Goal: Task Accomplishment & Management: Complete application form

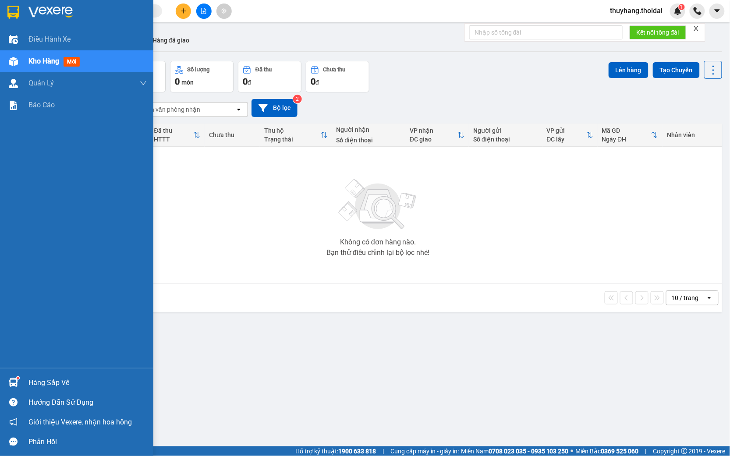
click at [24, 382] on div "Hàng sắp về" at bounding box center [76, 383] width 153 height 20
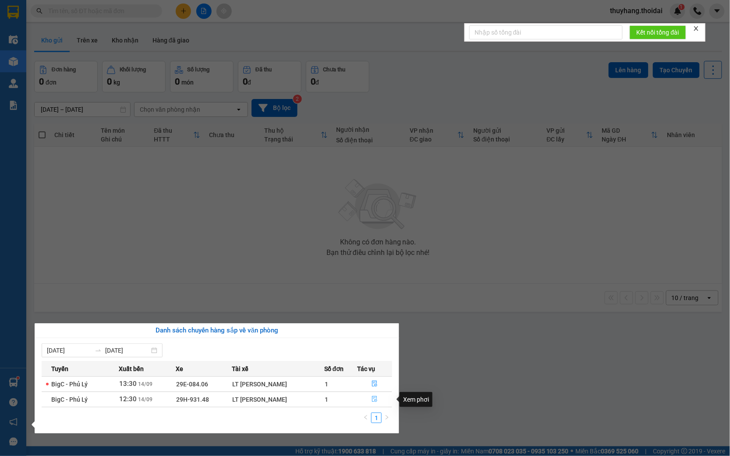
click at [379, 399] on button "button" at bounding box center [375, 400] width 34 height 14
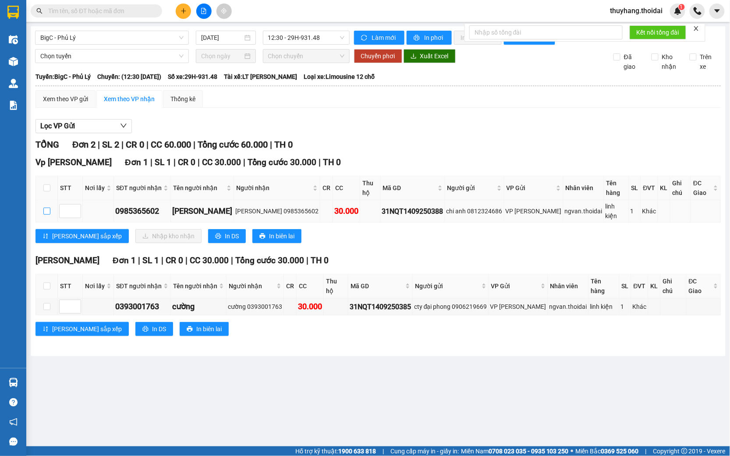
click at [47, 208] on input "checkbox" at bounding box center [46, 211] width 7 height 7
checkbox input "true"
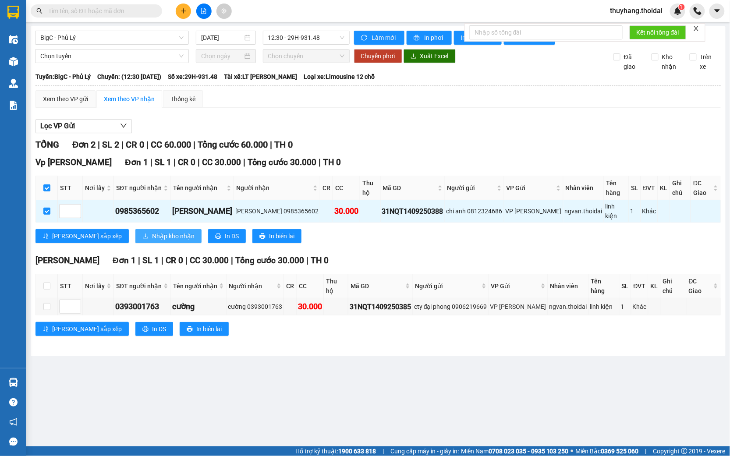
click at [152, 233] on span "Nhập kho nhận" at bounding box center [173, 236] width 43 height 10
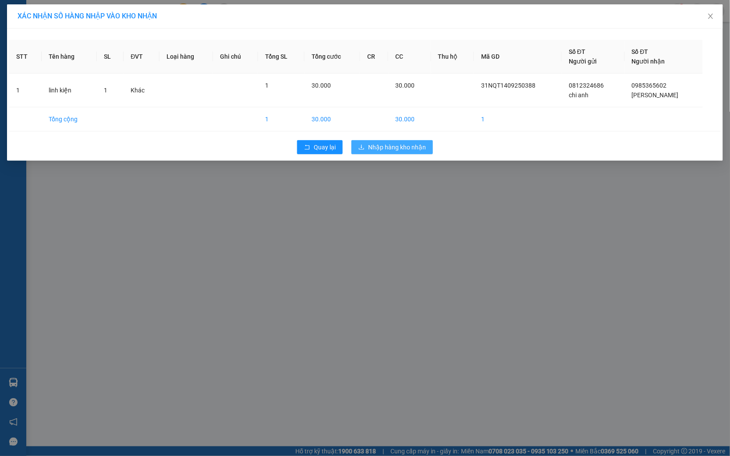
click at [378, 149] on span "Nhập hàng kho nhận" at bounding box center [397, 147] width 58 height 10
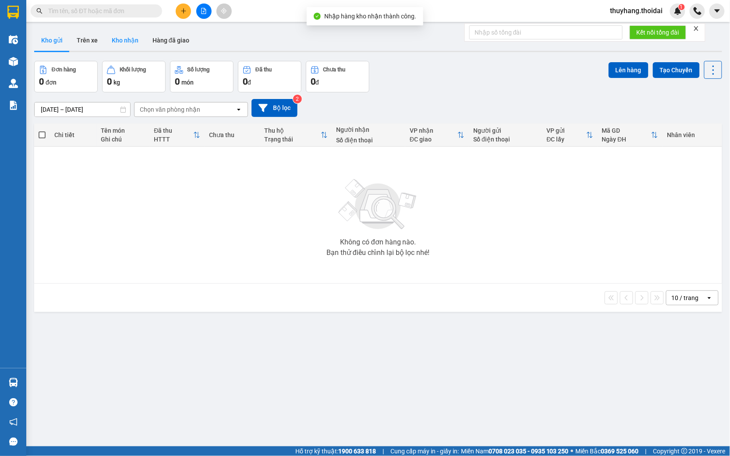
click at [117, 38] on button "Kho nhận" at bounding box center [125, 40] width 41 height 21
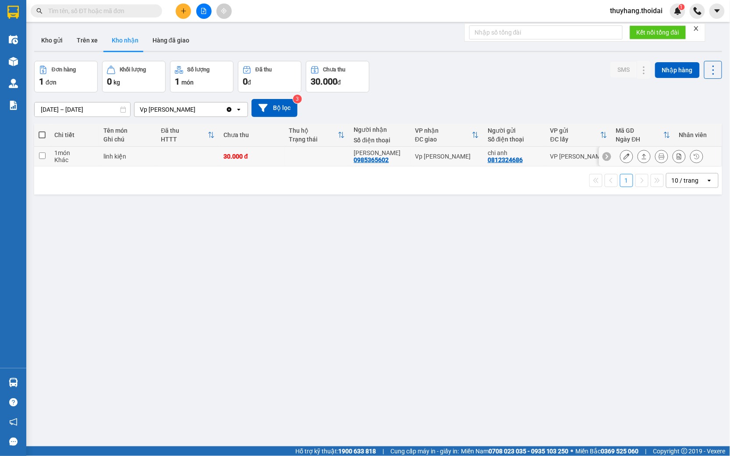
click at [191, 152] on td at bounding box center [187, 157] width 63 height 20
checkbox input "true"
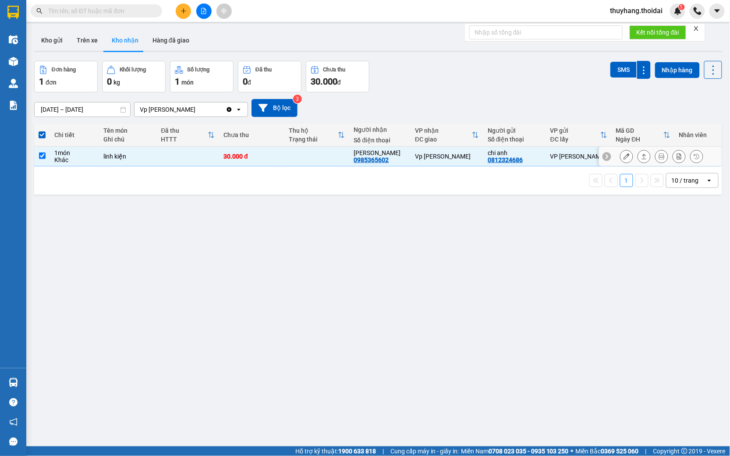
click at [624, 156] on icon at bounding box center [627, 156] width 6 height 6
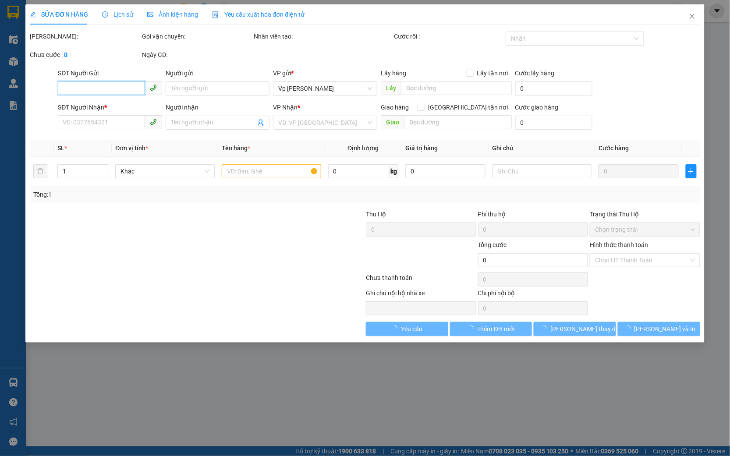
type input "0812324686"
type input "chi anh"
type input "0985365602"
type input "[PERSON_NAME]"
type input "30.000"
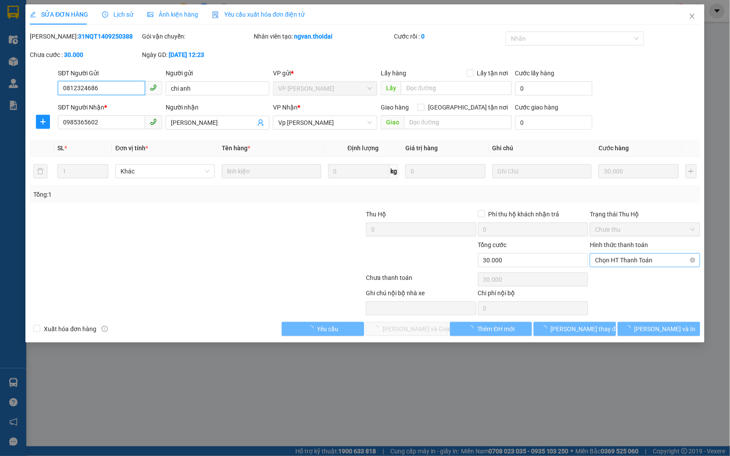
drag, startPoint x: 629, startPoint y: 259, endPoint x: 628, endPoint y: 264, distance: 5.0
click at [629, 259] on span "Chọn HT Thanh Toán" at bounding box center [645, 260] width 100 height 13
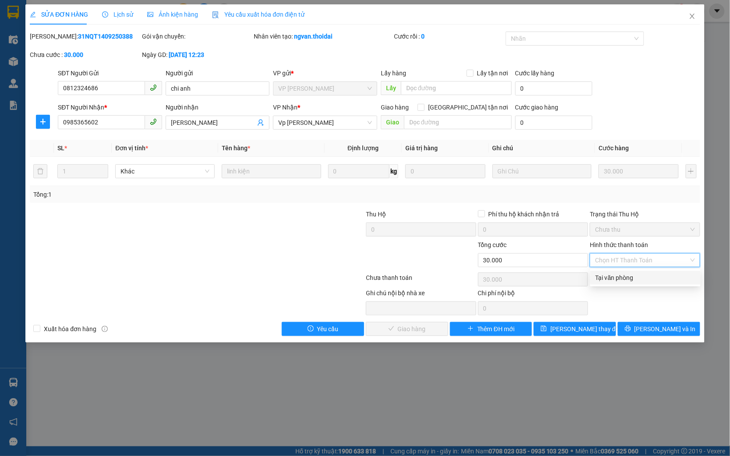
click at [623, 279] on div "Tại văn phòng" at bounding box center [646, 278] width 100 height 10
type input "0"
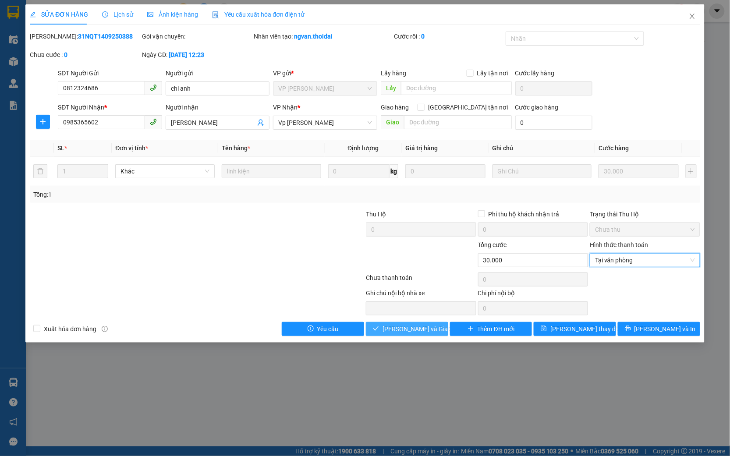
click at [413, 326] on span "[PERSON_NAME] và Giao hàng" at bounding box center [425, 329] width 84 height 10
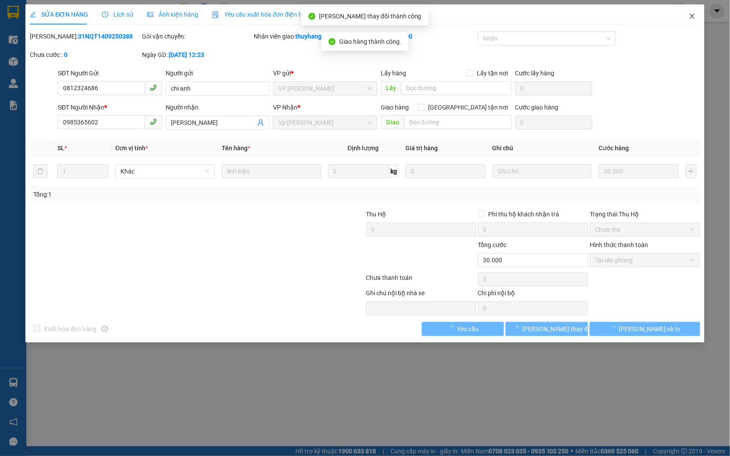
click at [693, 14] on icon "close" at bounding box center [692, 16] width 7 height 7
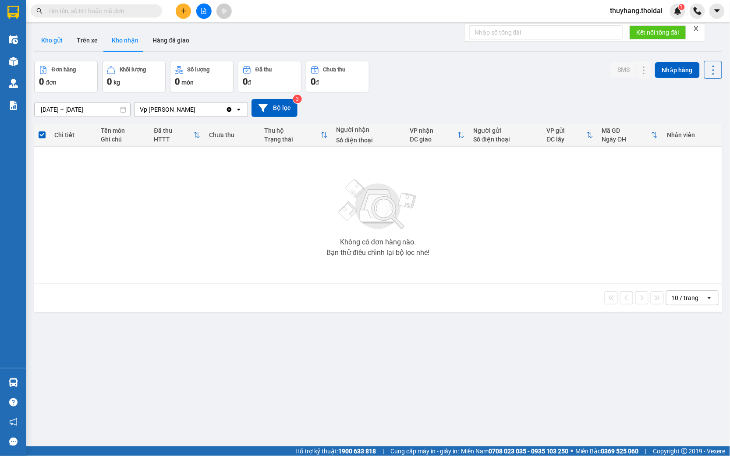
click at [44, 43] on button "Kho gửi" at bounding box center [52, 40] width 36 height 21
click at [117, 44] on button "Kho nhận" at bounding box center [125, 40] width 41 height 21
click at [87, 41] on button "Trên xe" at bounding box center [87, 40] width 35 height 21
type input "[DATE] – [DATE]"
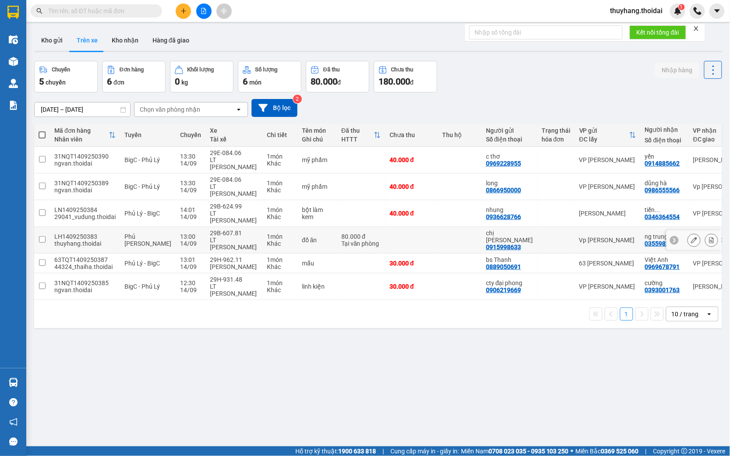
scroll to position [16, 0]
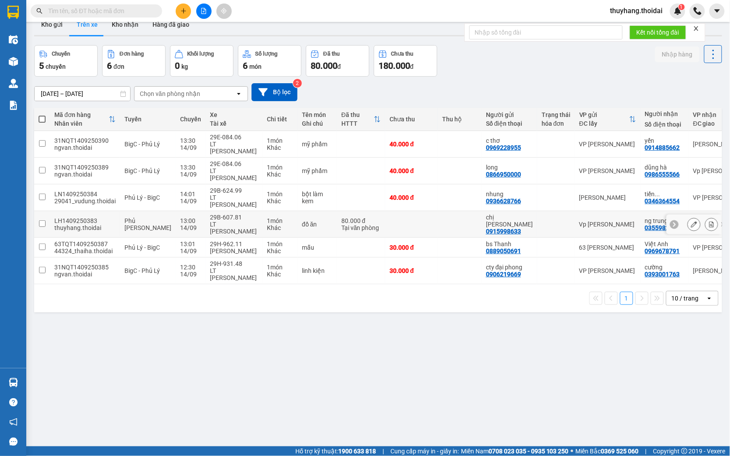
click at [385, 211] on td at bounding box center [411, 224] width 53 height 27
checkbox input "true"
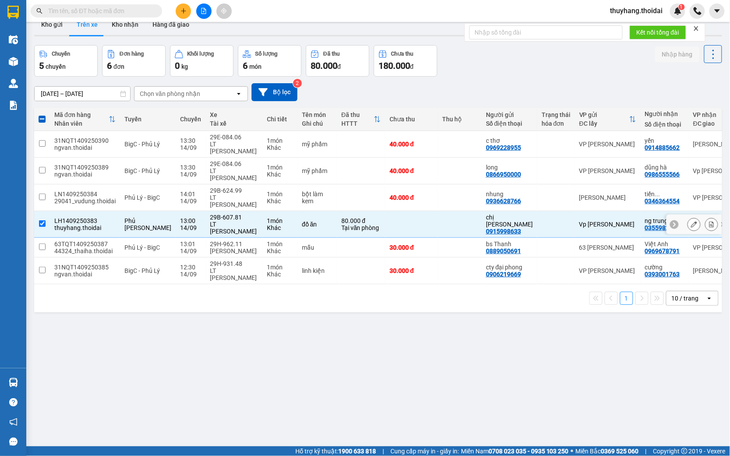
click at [691, 221] on icon at bounding box center [694, 224] width 6 height 6
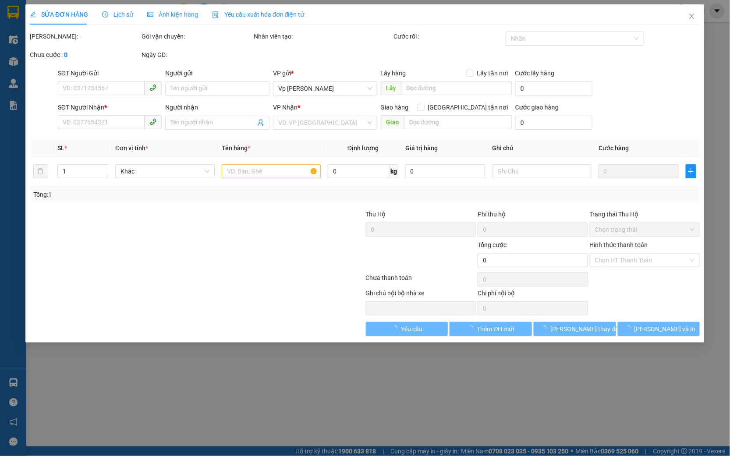
type input "0915998633"
type input "chị [PERSON_NAME]"
type input "0355982103"
type input "ng trung thành"
type input "80.000"
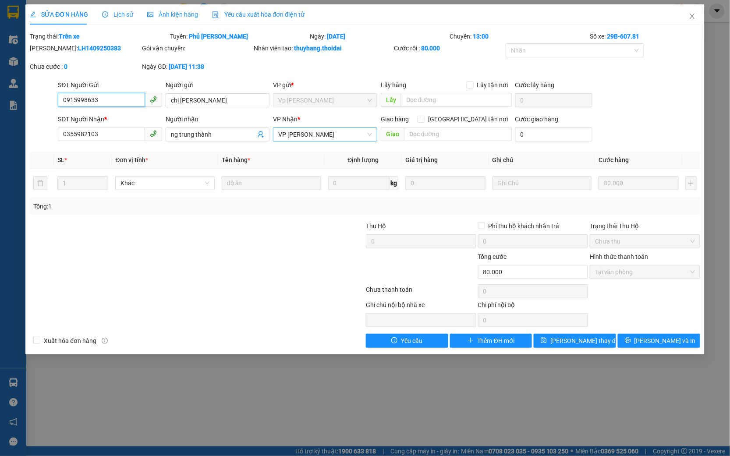
click at [358, 133] on span "VP [PERSON_NAME]" at bounding box center [325, 134] width 94 height 13
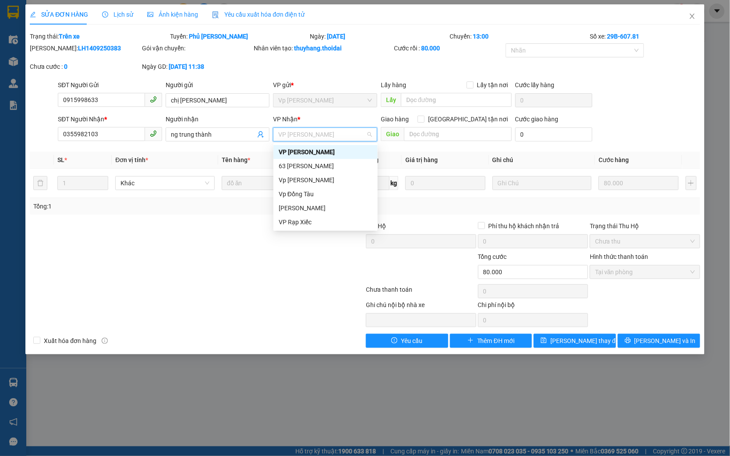
click at [358, 133] on span "VP [PERSON_NAME]" at bounding box center [325, 134] width 94 height 13
click at [332, 192] on div "Vp Đồng Tàu" at bounding box center [326, 194] width 94 height 10
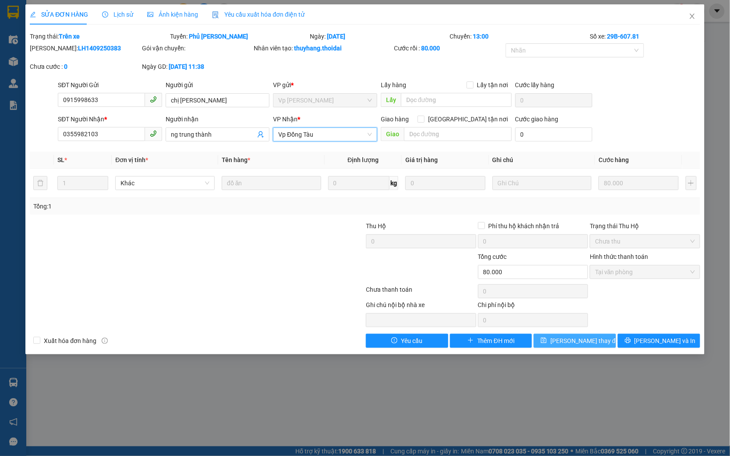
click at [577, 339] on span "[PERSON_NAME] thay đổi" at bounding box center [586, 341] width 70 height 10
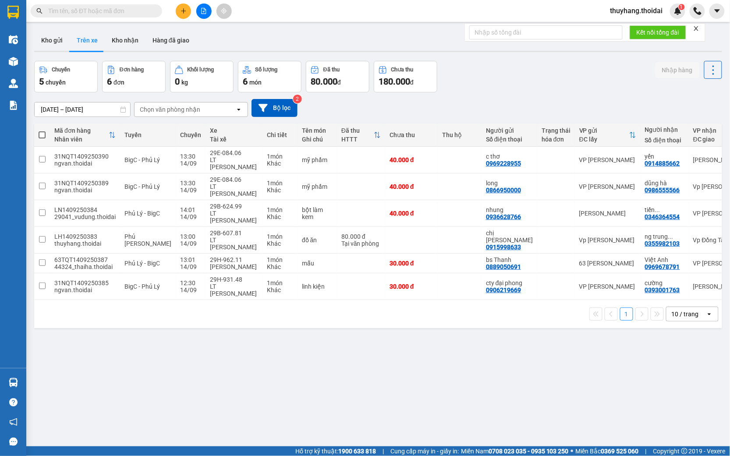
drag, startPoint x: 51, startPoint y: 40, endPoint x: 99, endPoint y: 50, distance: 48.9
click at [54, 39] on button "Kho gửi" at bounding box center [52, 40] width 36 height 21
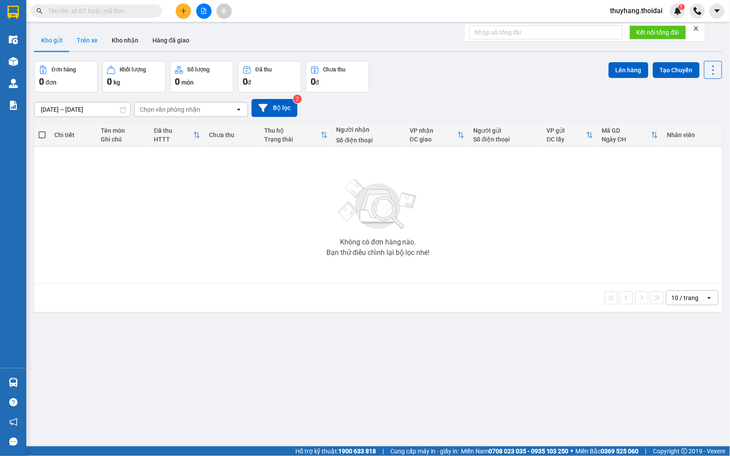
click at [87, 41] on button "Trên xe" at bounding box center [87, 40] width 35 height 21
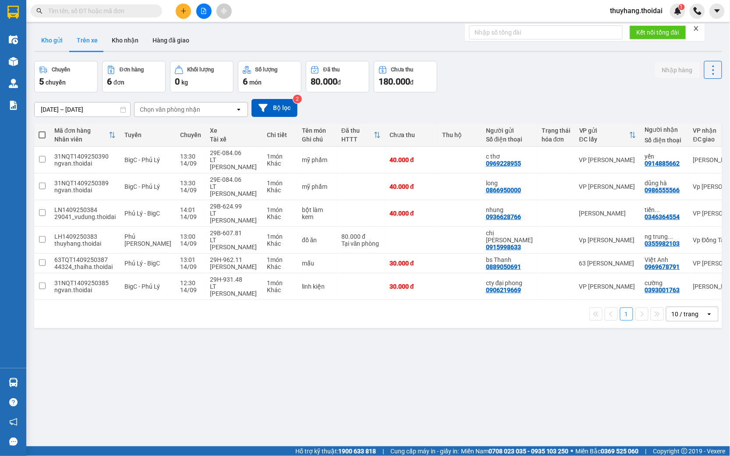
click at [50, 46] on button "Kho gửi" at bounding box center [52, 40] width 36 height 21
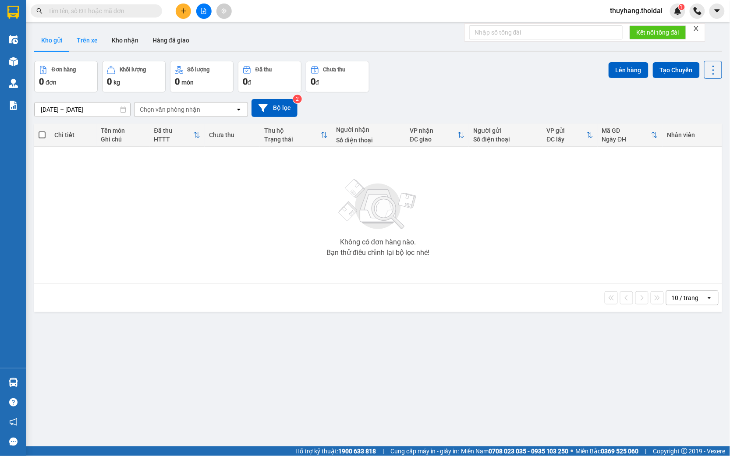
click at [90, 41] on button "Trên xe" at bounding box center [87, 40] width 35 height 21
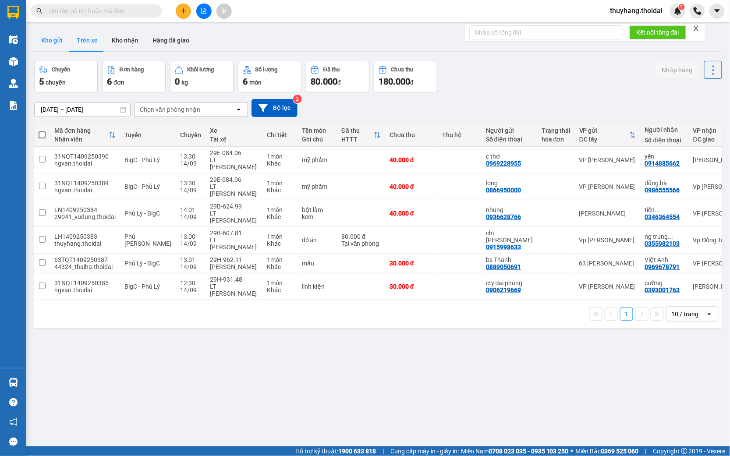
drag, startPoint x: 48, startPoint y: 44, endPoint x: 24, endPoint y: 4, distance: 46.8
click at [48, 44] on button "Kho gửi" at bounding box center [52, 40] width 36 height 21
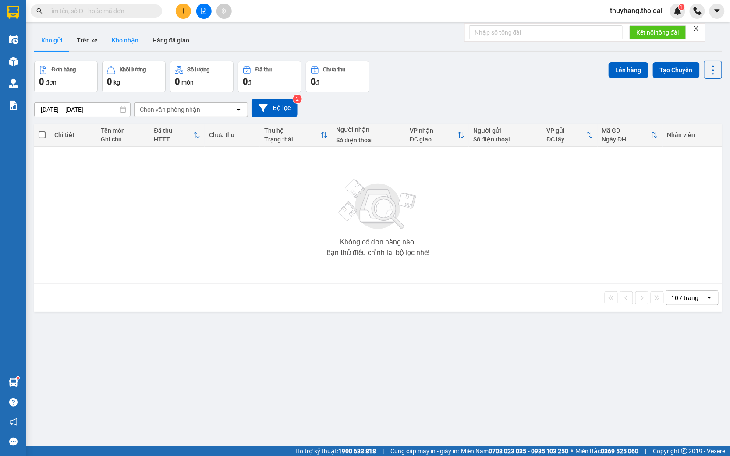
click at [121, 44] on button "Kho nhận" at bounding box center [125, 40] width 41 height 21
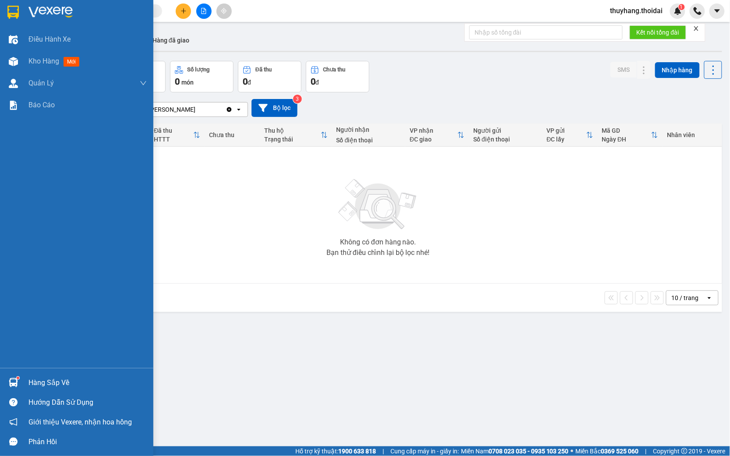
click at [25, 379] on div "Hàng sắp về" at bounding box center [76, 383] width 153 height 20
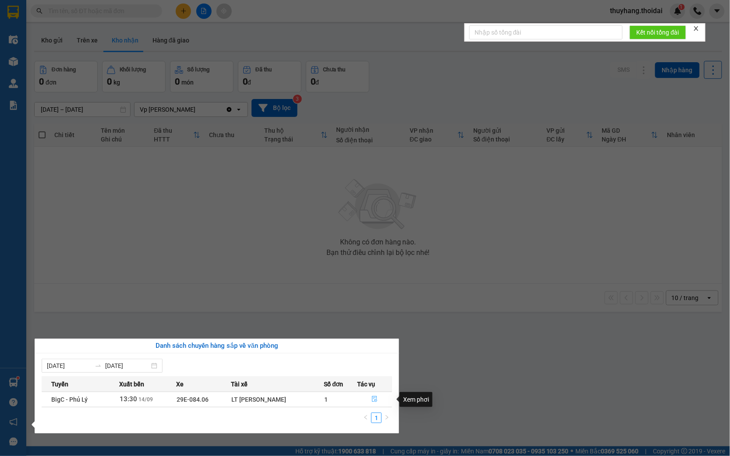
click at [372, 398] on icon "file-done" at bounding box center [374, 399] width 5 height 6
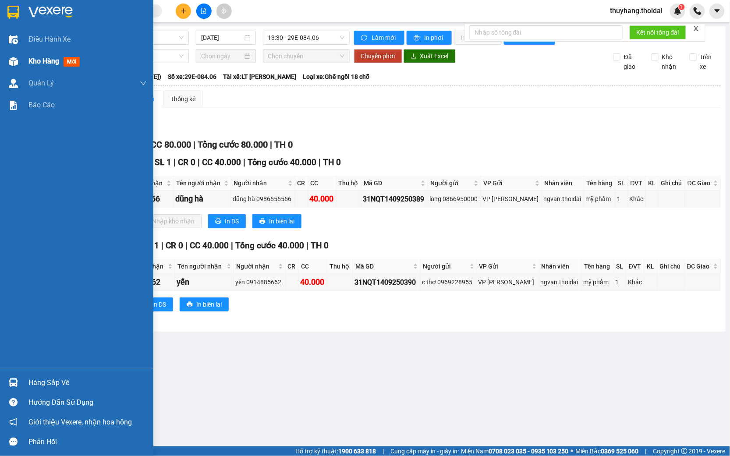
click at [7, 59] on div at bounding box center [13, 61] width 15 height 15
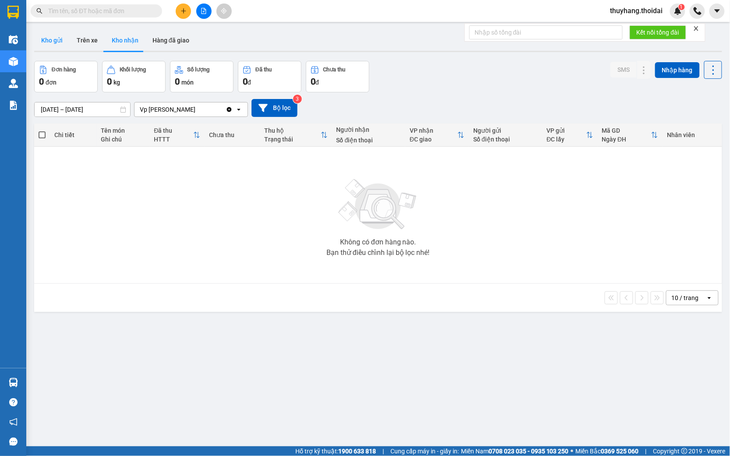
click at [60, 38] on button "Kho gửi" at bounding box center [52, 40] width 36 height 21
click at [137, 45] on button "Kho nhận" at bounding box center [125, 40] width 41 height 21
click at [45, 39] on button "Kho gửi" at bounding box center [52, 40] width 36 height 21
click at [86, 40] on button "Trên xe" at bounding box center [87, 40] width 35 height 21
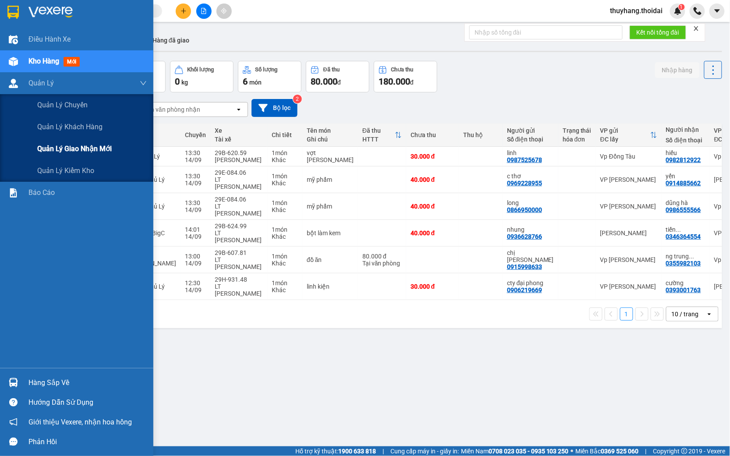
click at [78, 153] on span "Quản lý giao nhận mới" at bounding box center [74, 148] width 75 height 11
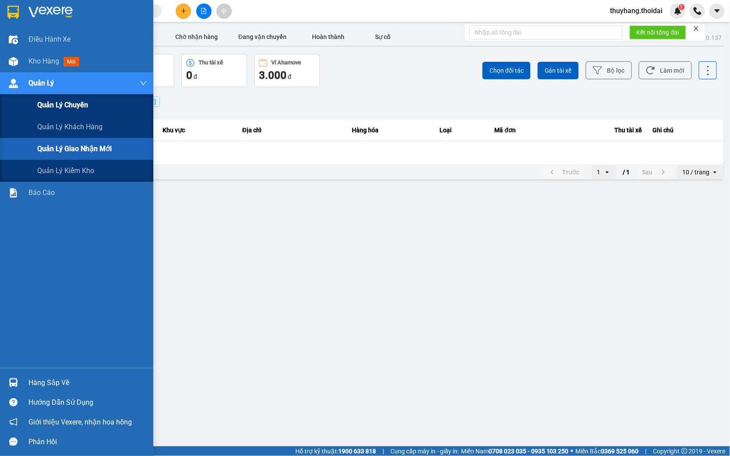
click at [76, 106] on span "Quản lý chuyến" at bounding box center [62, 105] width 51 height 11
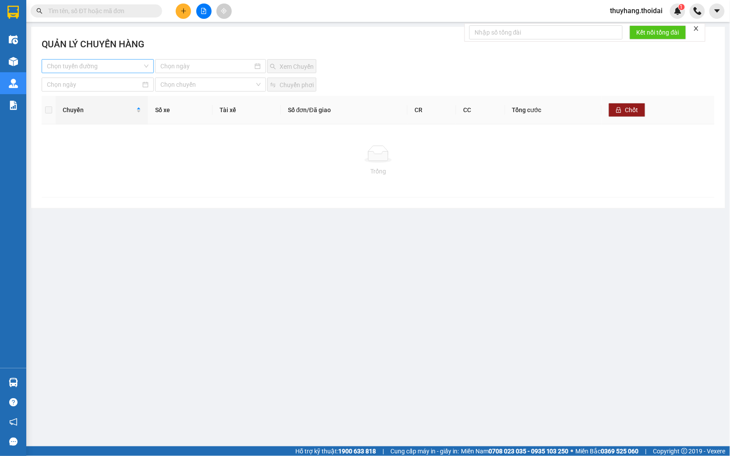
click at [111, 67] on input "search" at bounding box center [95, 66] width 96 height 13
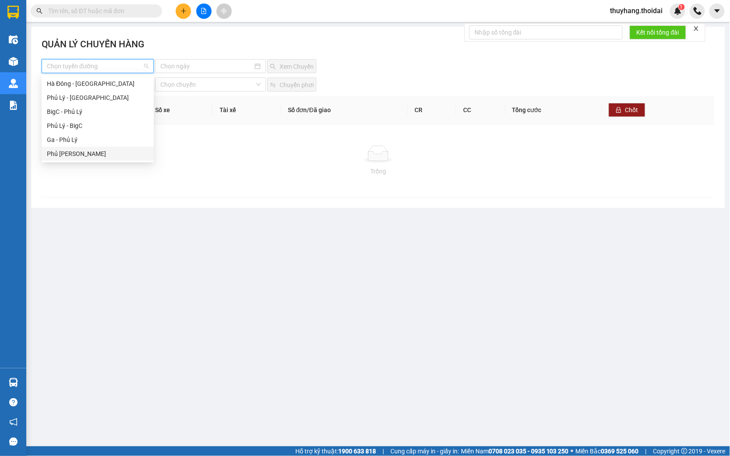
click at [95, 152] on div "Phủ [PERSON_NAME]" at bounding box center [98, 154] width 102 height 10
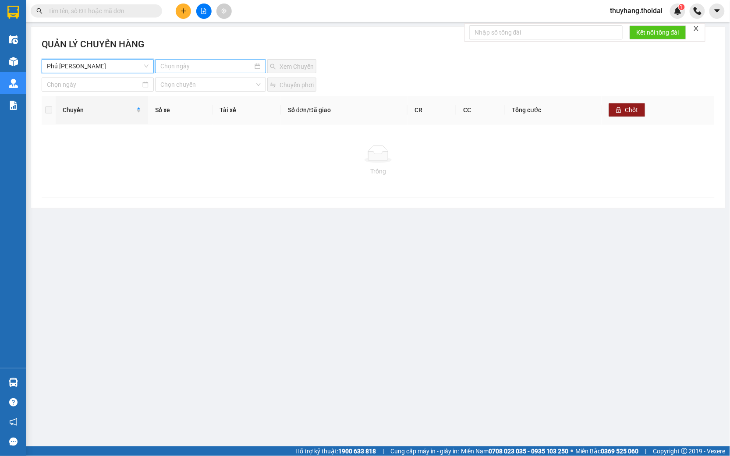
click at [217, 68] on input at bounding box center [206, 66] width 92 height 10
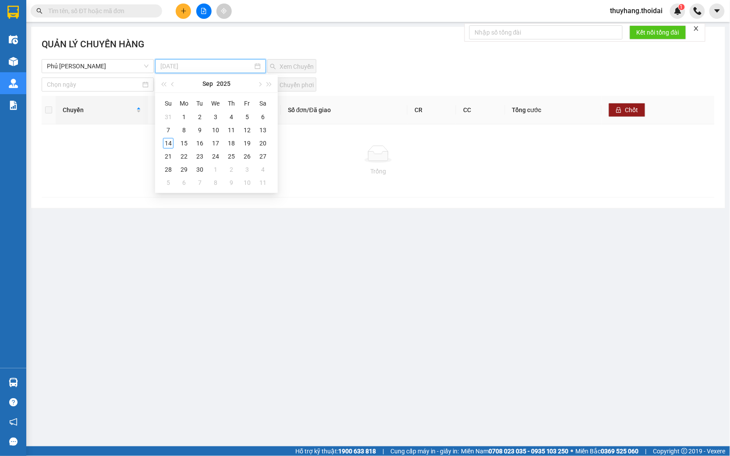
type input "[DATE]"
click at [170, 143] on div "14" at bounding box center [168, 143] width 11 height 11
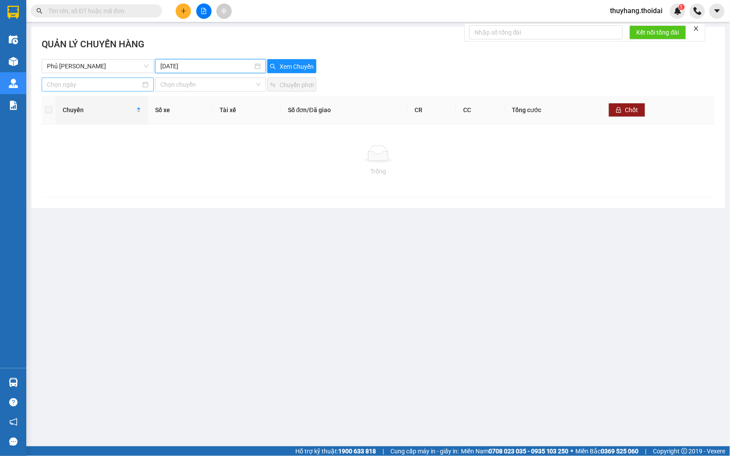
click at [100, 84] on input at bounding box center [94, 85] width 94 height 10
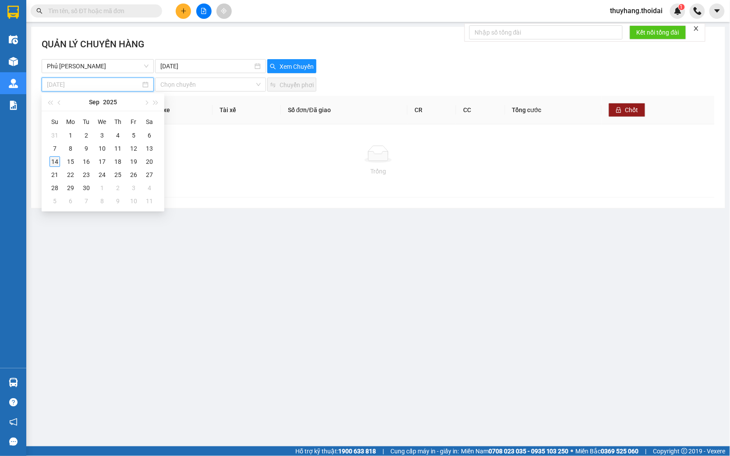
type input "[DATE]"
click at [58, 158] on div "14" at bounding box center [55, 161] width 11 height 11
click at [229, 85] on span "05:00" at bounding box center [210, 84] width 100 height 13
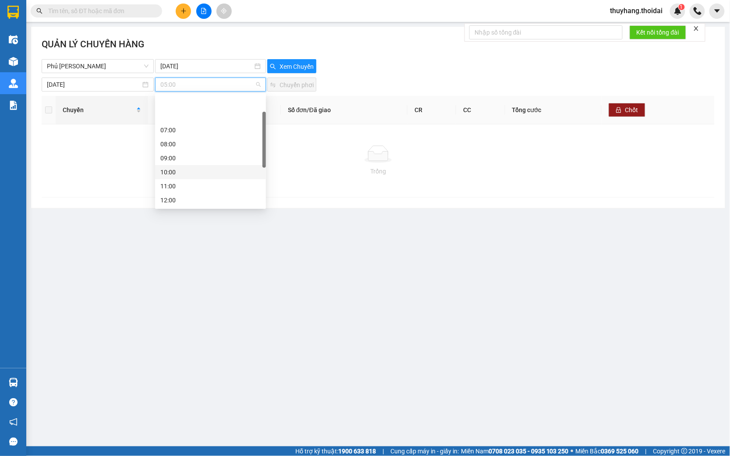
scroll to position [48, 0]
click at [186, 148] on div "12:00" at bounding box center [210, 152] width 100 height 10
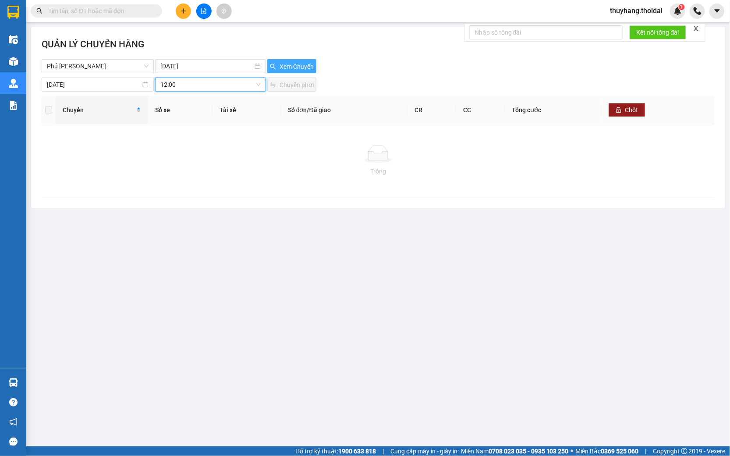
click at [297, 68] on span "Xem Chuyến" at bounding box center [297, 67] width 34 height 10
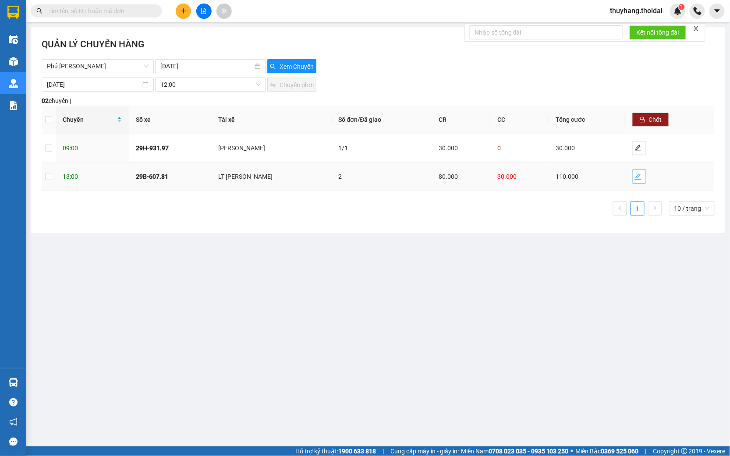
click at [638, 176] on icon "edit" at bounding box center [638, 177] width 6 height 6
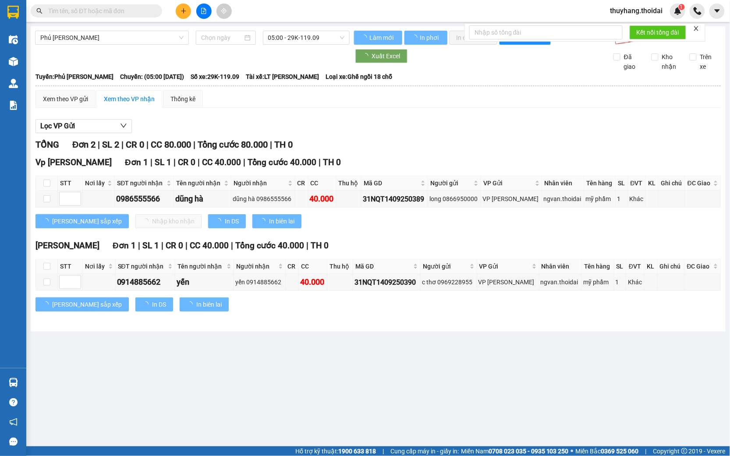
type input "[DATE]"
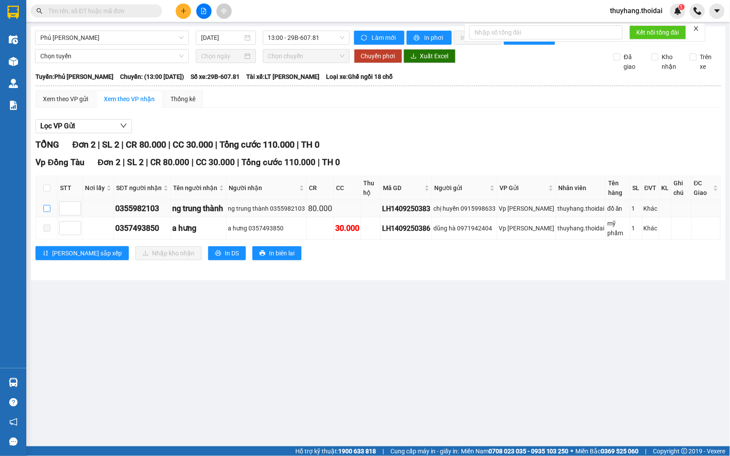
click at [48, 207] on input "checkbox" at bounding box center [46, 208] width 7 height 7
checkbox input "true"
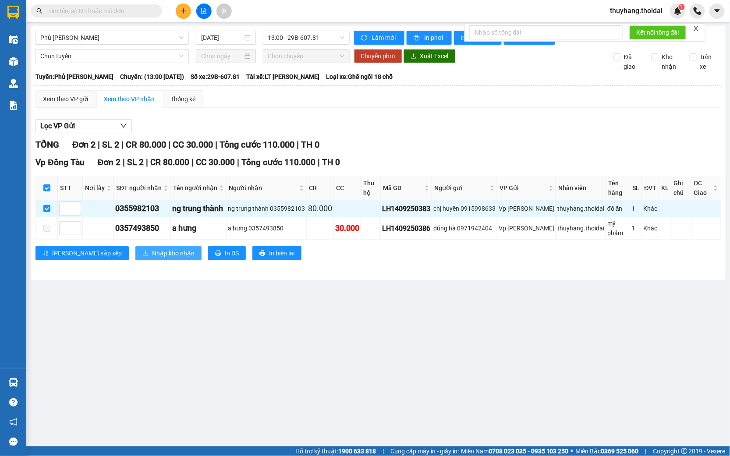
click at [152, 249] on span "Nhập kho nhận" at bounding box center [173, 254] width 43 height 10
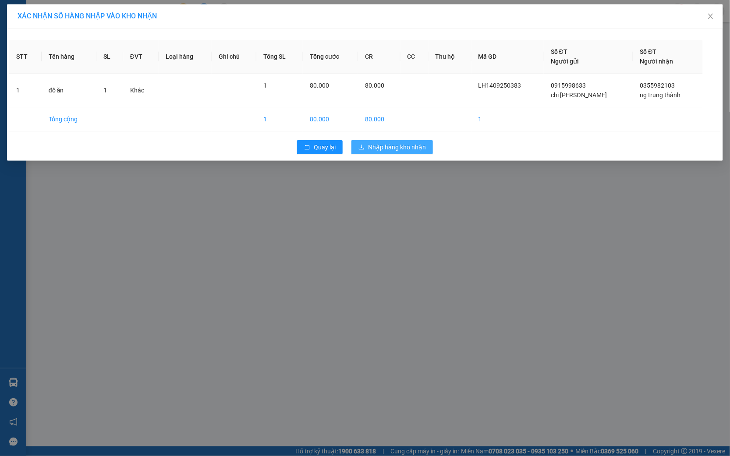
click at [405, 149] on span "Nhập hàng kho nhận" at bounding box center [397, 147] width 58 height 10
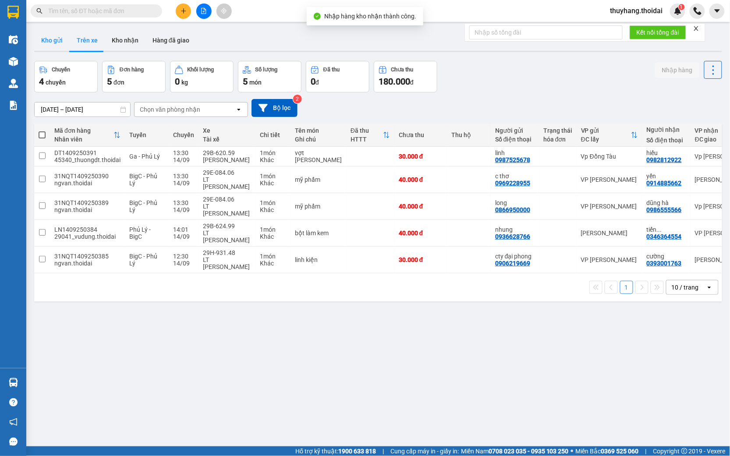
click at [55, 37] on button "Kho gửi" at bounding box center [52, 40] width 36 height 21
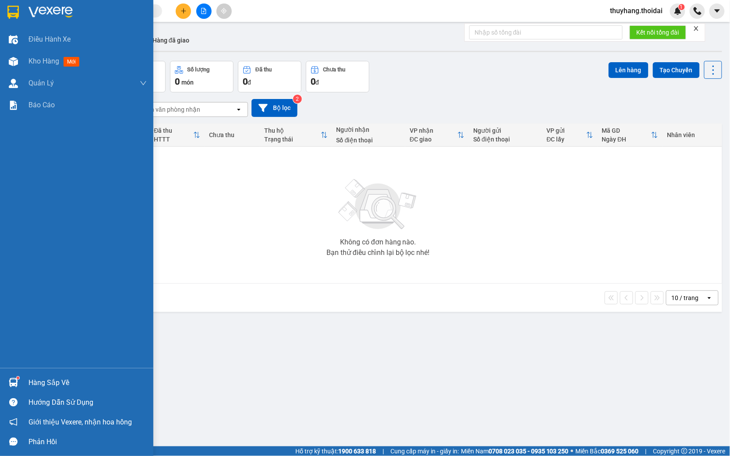
click at [22, 381] on div "Hàng sắp về" at bounding box center [76, 383] width 153 height 20
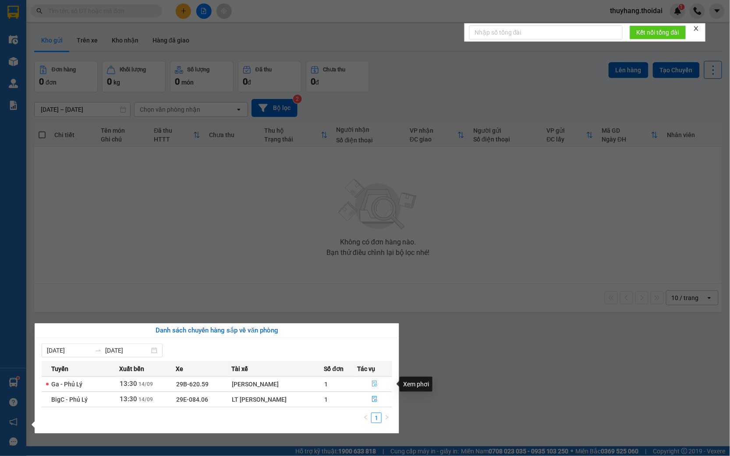
click at [374, 387] on icon "file-done" at bounding box center [374, 384] width 5 height 6
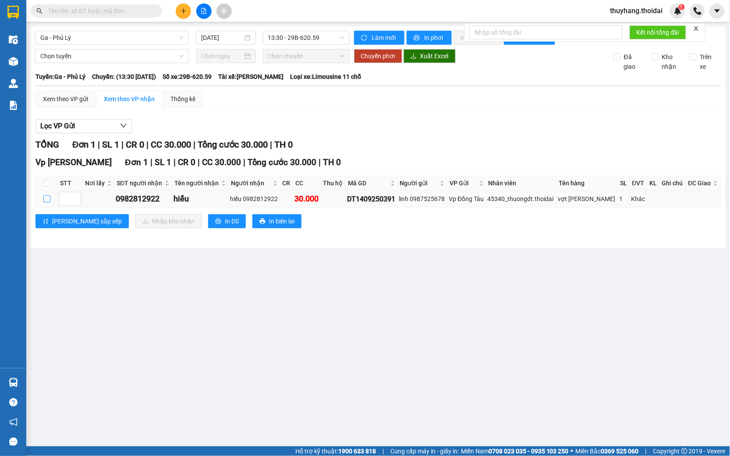
drag, startPoint x: 45, startPoint y: 208, endPoint x: 58, endPoint y: 207, distance: 13.2
click at [45, 203] on input "checkbox" at bounding box center [46, 199] width 7 height 7
checkbox input "true"
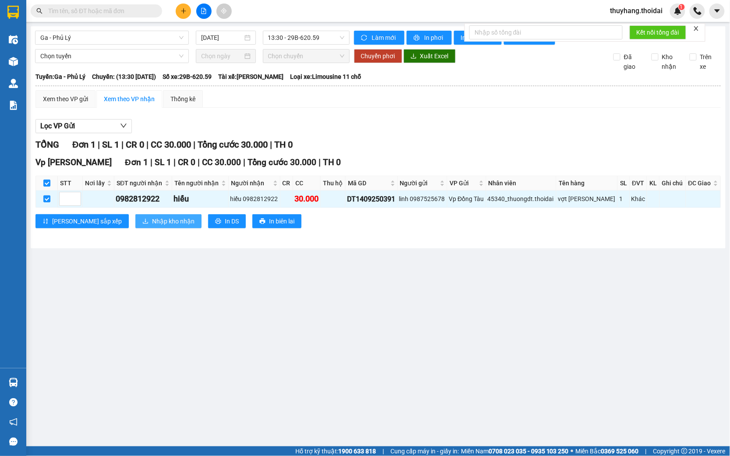
click at [152, 226] on span "Nhập kho nhận" at bounding box center [173, 222] width 43 height 10
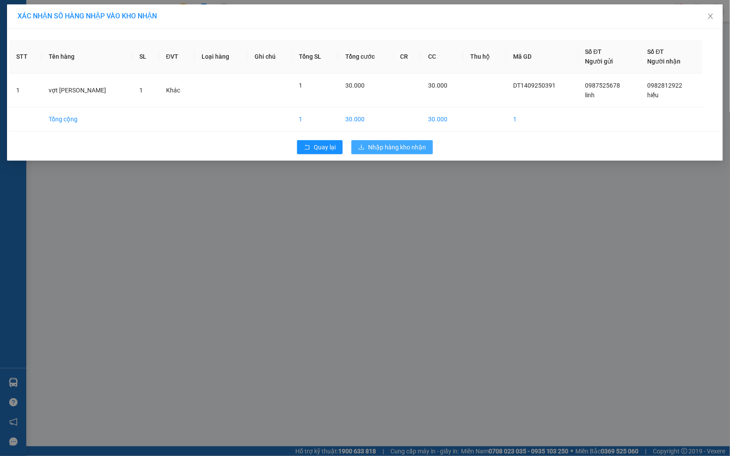
click at [410, 142] on button "Nhập hàng kho nhận" at bounding box center [393, 147] width 82 height 14
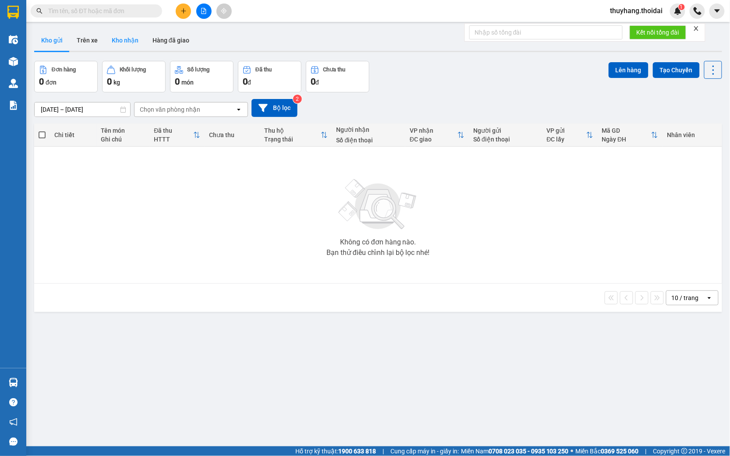
click at [117, 44] on button "Kho nhận" at bounding box center [125, 40] width 41 height 21
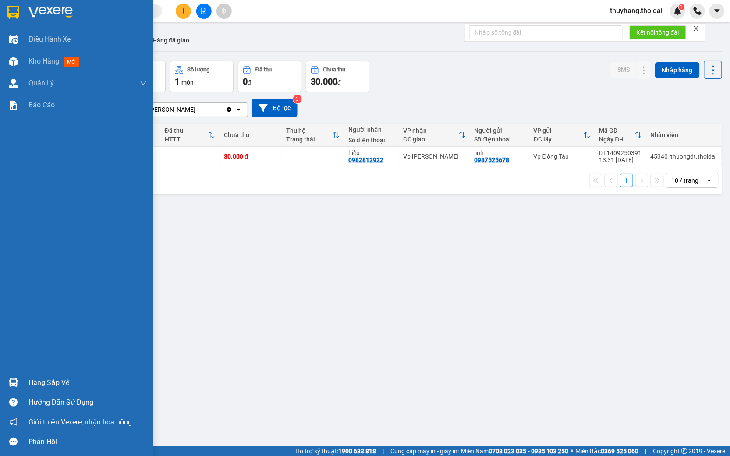
drag, startPoint x: 20, startPoint y: 378, endPoint x: 32, endPoint y: 378, distance: 12.3
click at [21, 378] on div "Hàng sắp về" at bounding box center [76, 383] width 153 height 20
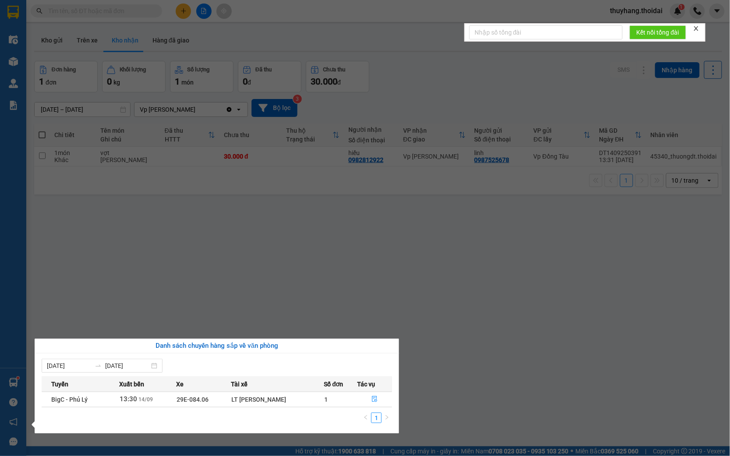
click at [278, 303] on section "Kết quả tìm kiếm ( 0 ) Bộ lọc No Data thuyhang.thoidai 1 Điều hành xe Kho hàng …" at bounding box center [365, 228] width 730 height 456
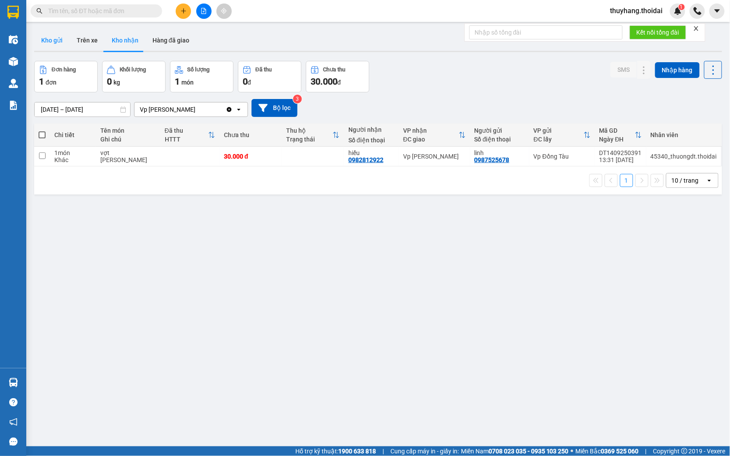
click at [51, 41] on button "Kho gửi" at bounding box center [52, 40] width 36 height 21
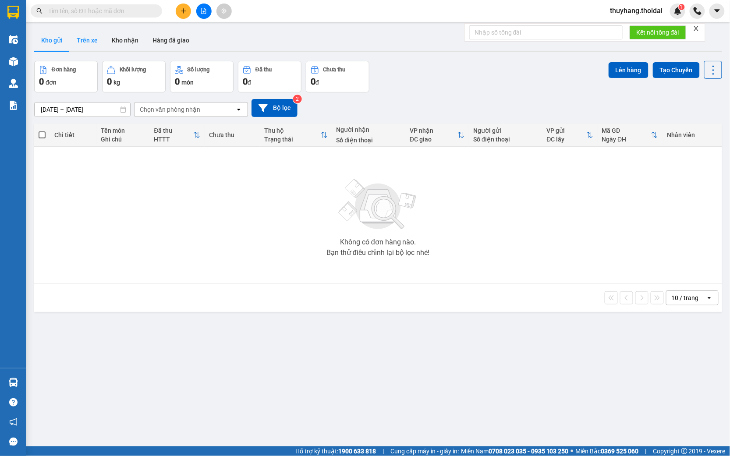
drag, startPoint x: 80, startPoint y: 39, endPoint x: 164, endPoint y: 93, distance: 100.3
click at [82, 41] on button "Trên xe" at bounding box center [87, 40] width 35 height 21
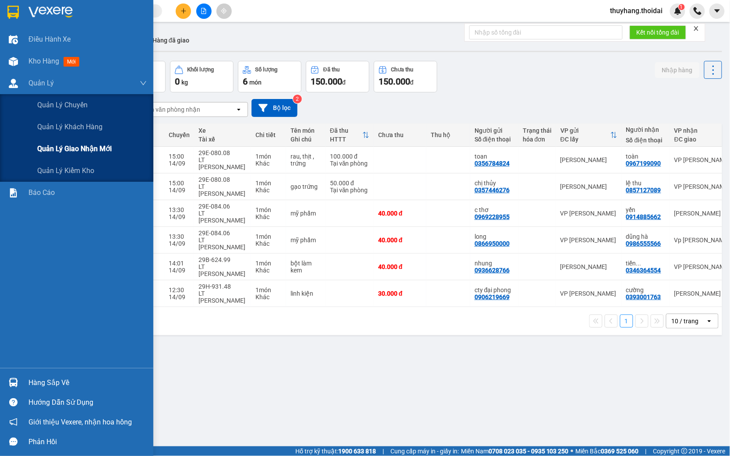
click at [59, 147] on span "Quản lý giao nhận mới" at bounding box center [74, 148] width 75 height 11
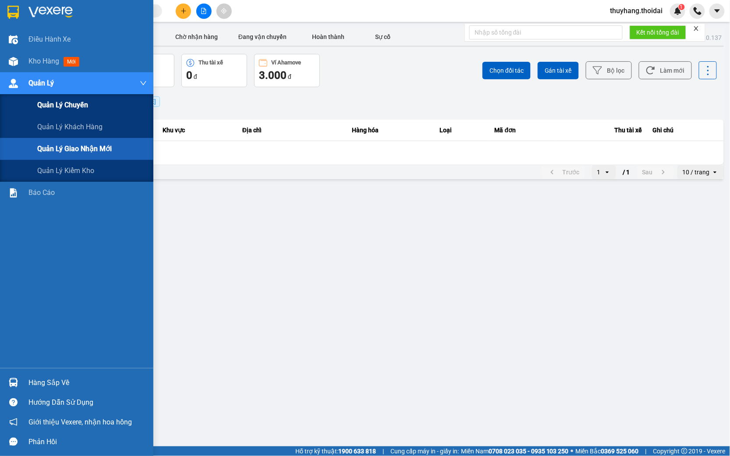
click at [68, 103] on span "Quản lý chuyến" at bounding box center [62, 105] width 51 height 11
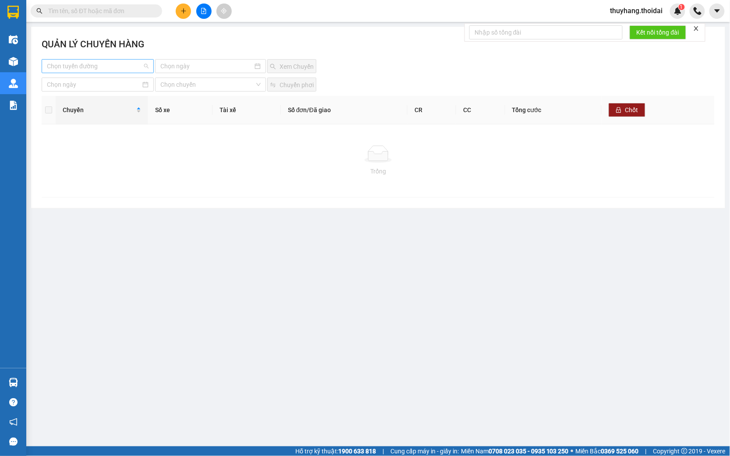
click at [104, 63] on input "search" at bounding box center [95, 66] width 96 height 13
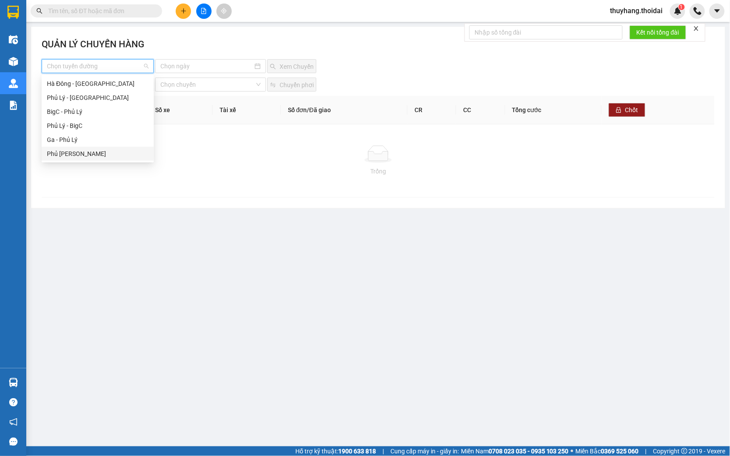
click at [85, 150] on div "Phủ [PERSON_NAME]" at bounding box center [98, 154] width 102 height 10
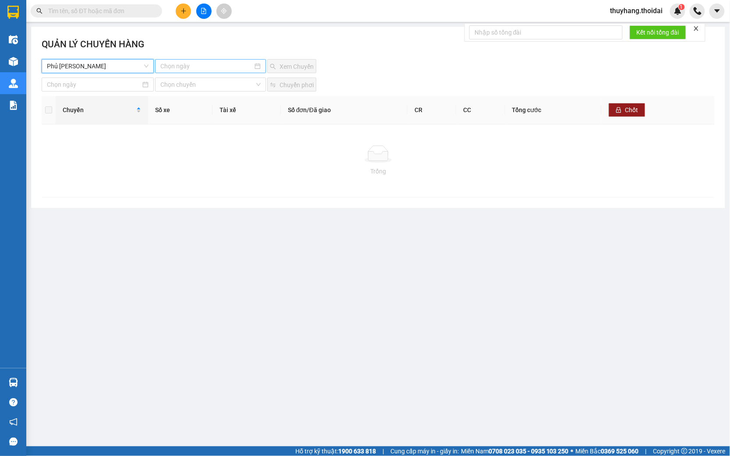
click at [190, 64] on input at bounding box center [206, 66] width 92 height 10
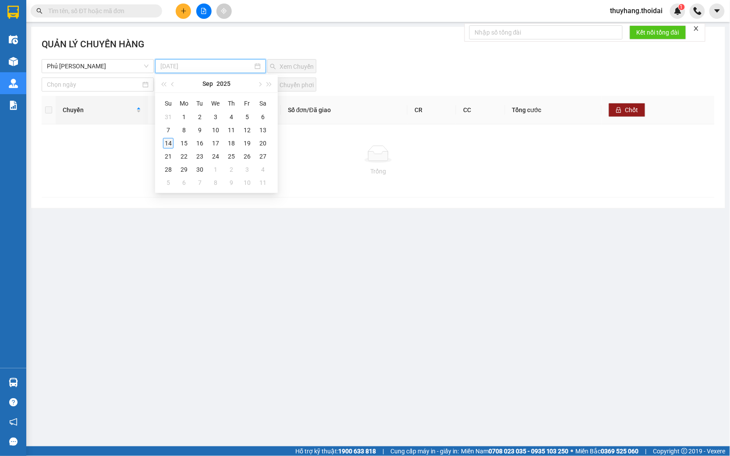
type input "[DATE]"
click at [170, 139] on div "14" at bounding box center [168, 143] width 11 height 11
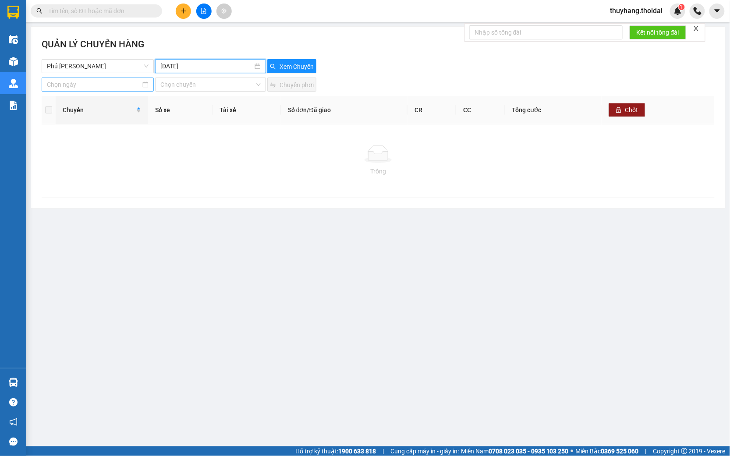
type input "[DATE]"
click at [85, 85] on input at bounding box center [94, 85] width 94 height 10
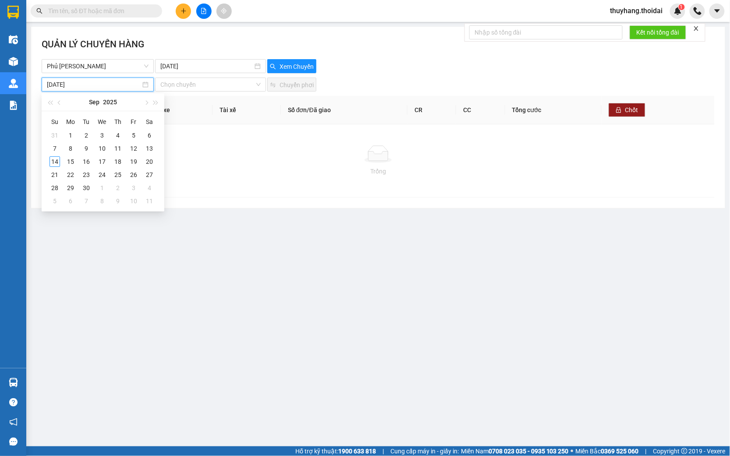
type input "[DATE]"
click at [54, 160] on div "14" at bounding box center [55, 161] width 11 height 11
click at [211, 85] on span "05:00" at bounding box center [210, 84] width 100 height 13
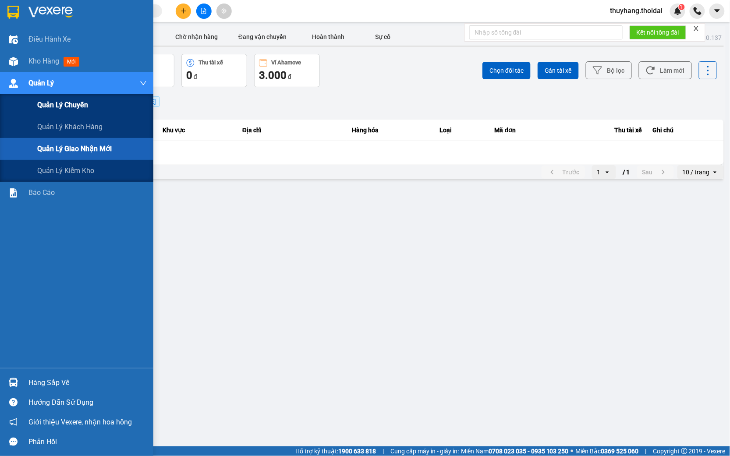
click at [60, 106] on span "Quản lý chuyến" at bounding box center [62, 105] width 51 height 11
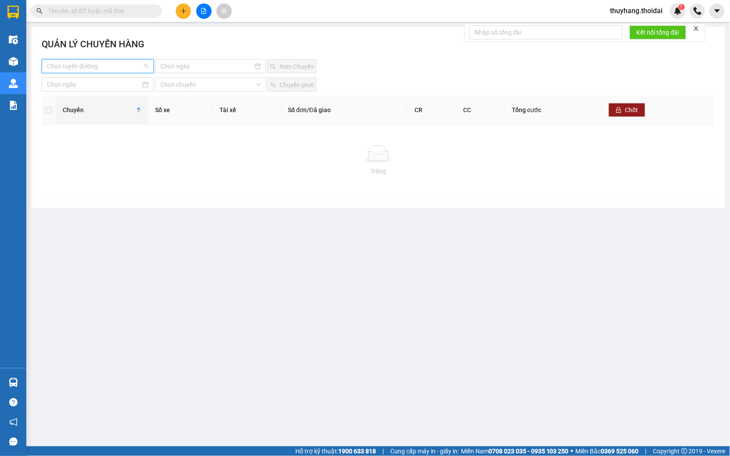
click at [96, 63] on input "search" at bounding box center [95, 66] width 96 height 13
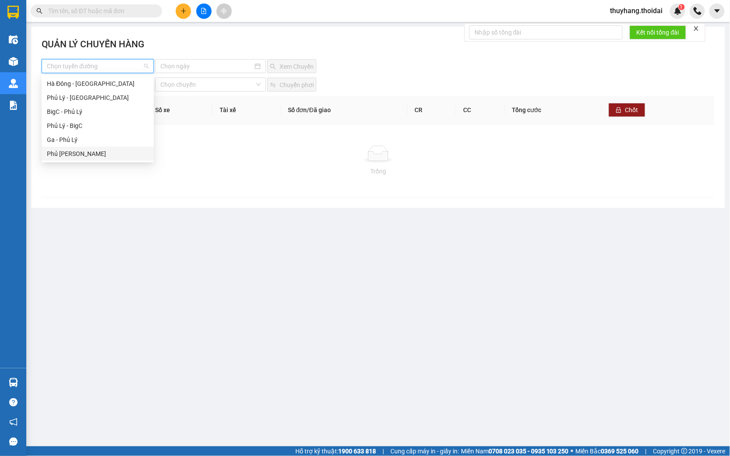
click at [86, 153] on div "Phủ [PERSON_NAME]" at bounding box center [98, 154] width 102 height 10
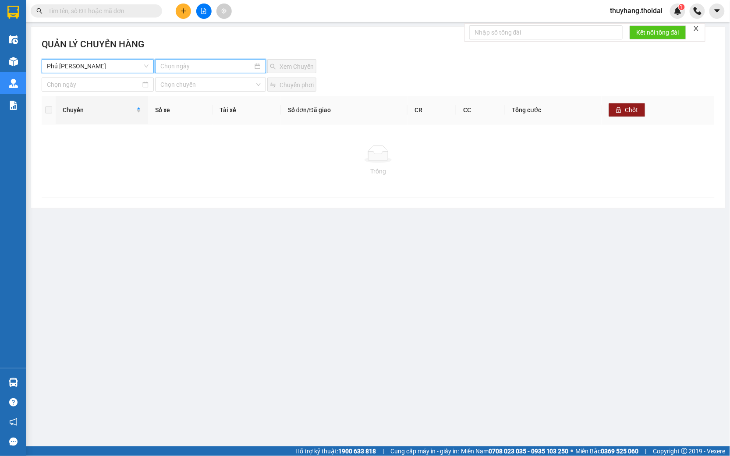
click at [227, 69] on input at bounding box center [206, 66] width 92 height 10
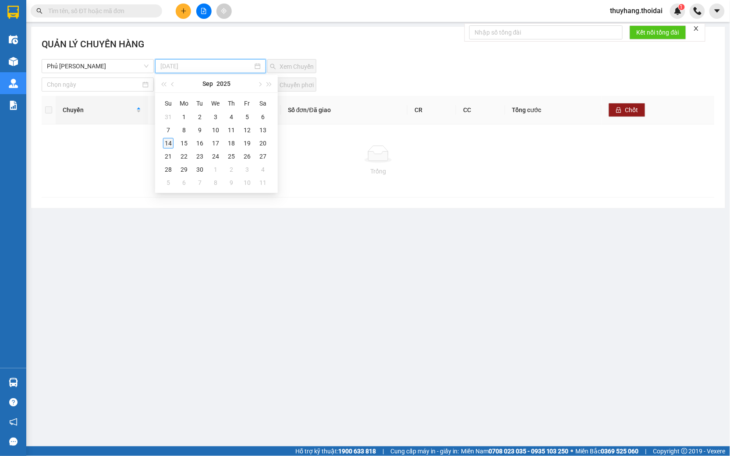
type input "[DATE]"
click at [174, 142] on td "14" at bounding box center [168, 143] width 16 height 13
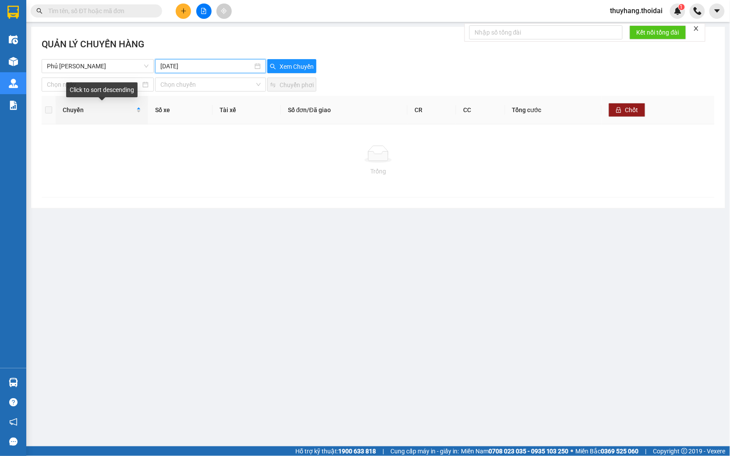
click at [100, 84] on div "Click to sort descending" at bounding box center [101, 89] width 71 height 15
click at [132, 102] on div "Click to cancel sorting" at bounding box center [102, 92] width 66 height 21
type input "[DATE]"
click at [59, 82] on input at bounding box center [94, 85] width 94 height 10
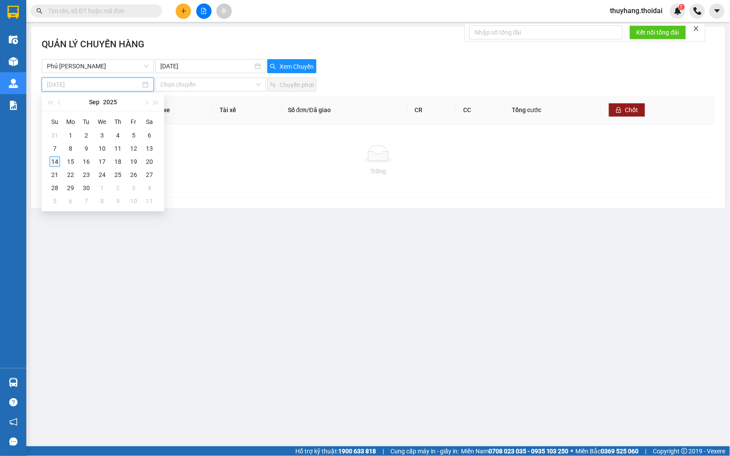
type input "[DATE]"
click at [50, 159] on div "14" at bounding box center [55, 161] width 11 height 11
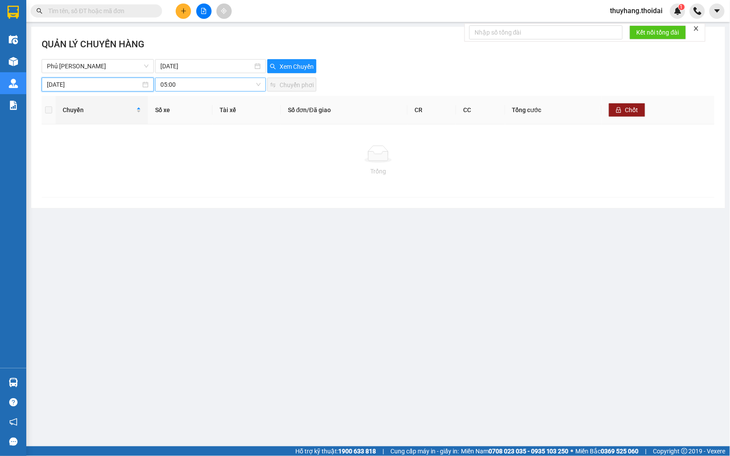
click at [214, 84] on span "05:00" at bounding box center [210, 84] width 100 height 13
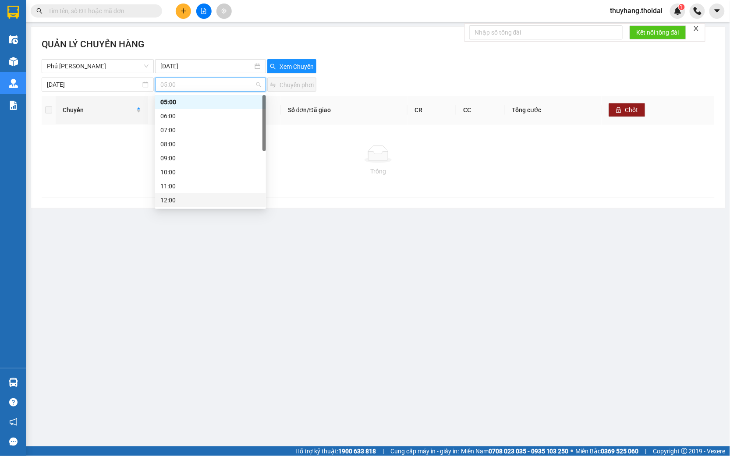
click at [186, 198] on div "12:00" at bounding box center [210, 201] width 100 height 10
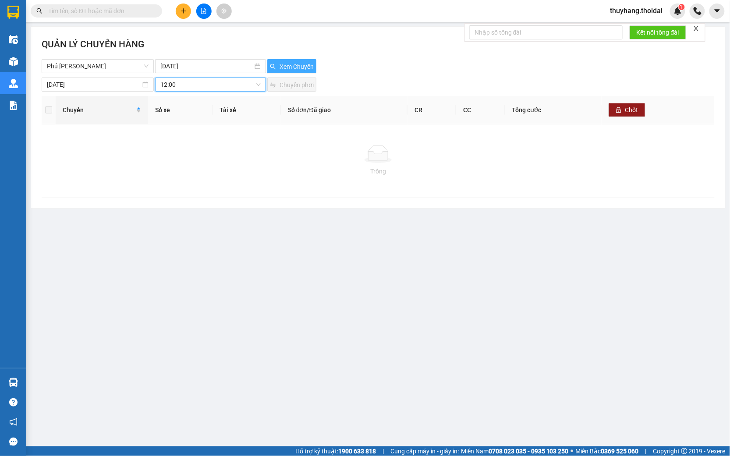
click at [296, 64] on span "Xem Chuyến" at bounding box center [297, 67] width 34 height 10
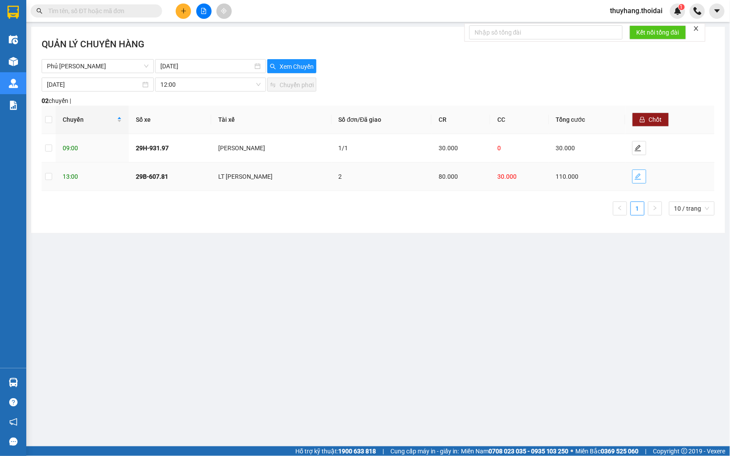
click at [642, 174] on span "edit" at bounding box center [639, 176] width 13 height 7
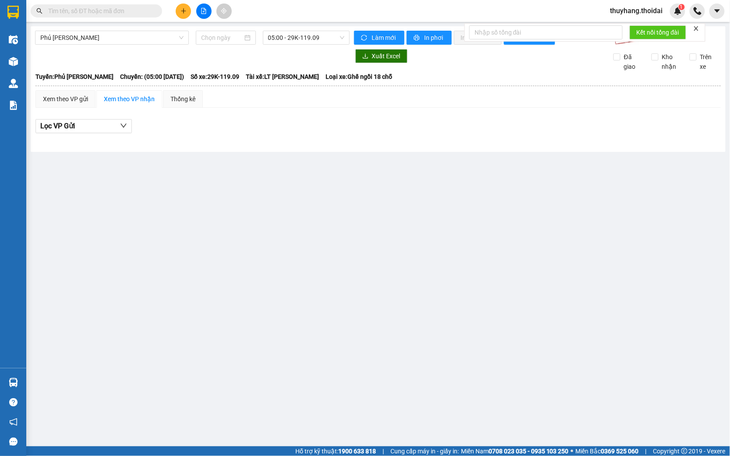
type input "[DATE]"
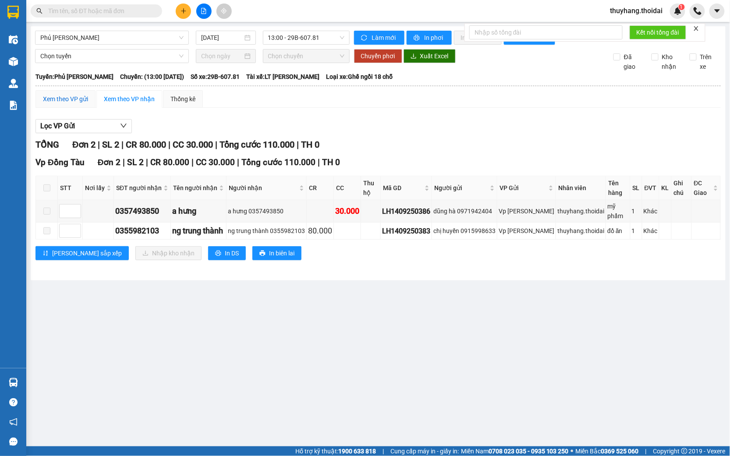
click at [72, 104] on div "Xem theo VP gửi" at bounding box center [65, 99] width 45 height 10
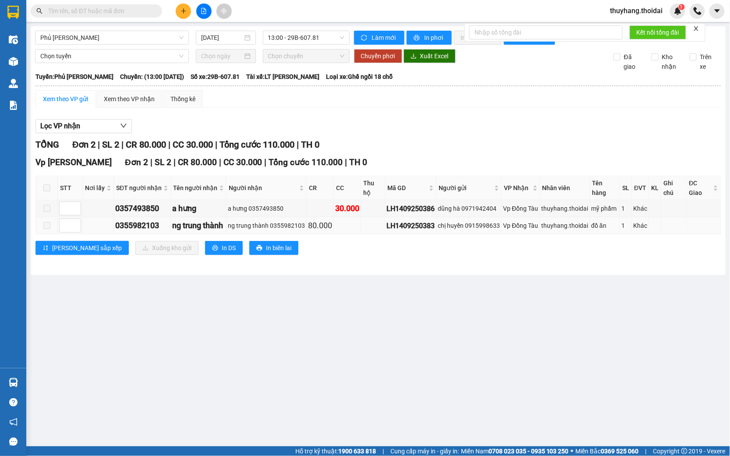
click at [46, 228] on label at bounding box center [46, 226] width 7 height 10
click at [46, 227] on span at bounding box center [46, 225] width 7 height 7
click at [50, 227] on span at bounding box center [46, 225] width 7 height 7
click at [410, 287] on main "Phủ Lý - Ga 14/09/2025 13:00 - 29B-607.81 Làm mới In phơi In đơn chọn Thống kê …" at bounding box center [365, 223] width 730 height 447
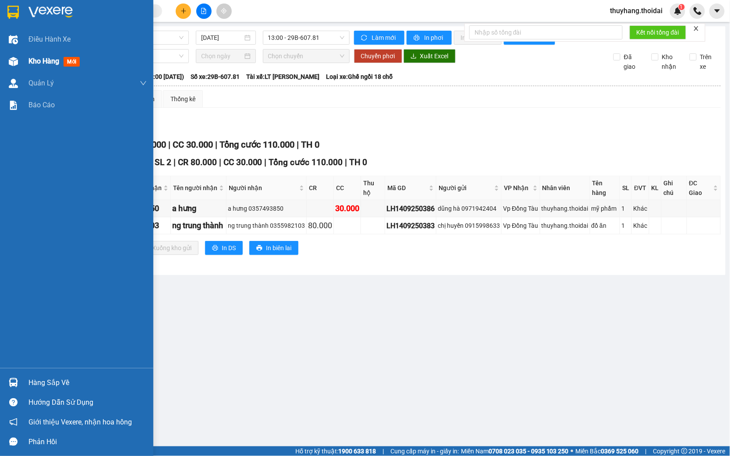
drag, startPoint x: 52, startPoint y: 61, endPoint x: 78, endPoint y: 65, distance: 26.1
click at [54, 61] on span "Kho hàng" at bounding box center [43, 61] width 31 height 8
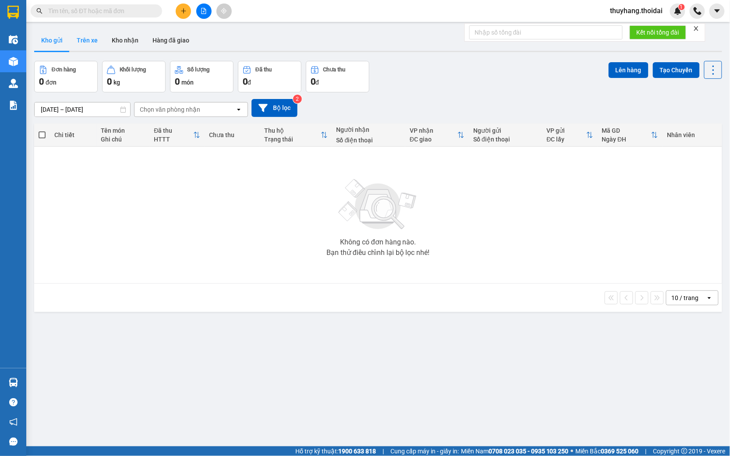
click at [85, 42] on button "Trên xe" at bounding box center [87, 40] width 35 height 21
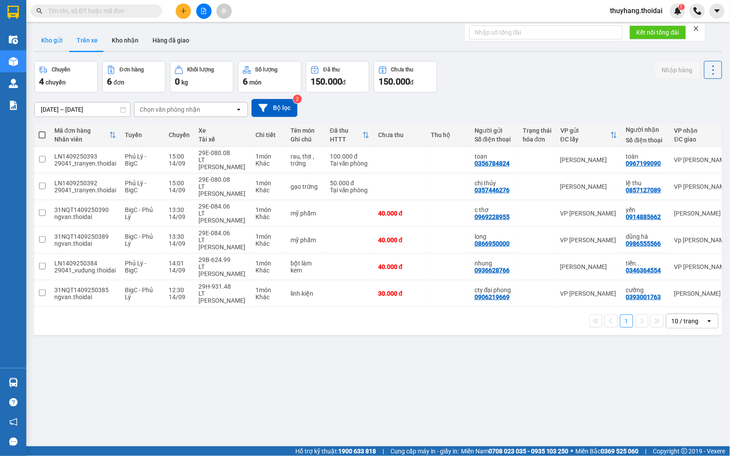
click at [55, 41] on button "Kho gửi" at bounding box center [52, 40] width 36 height 21
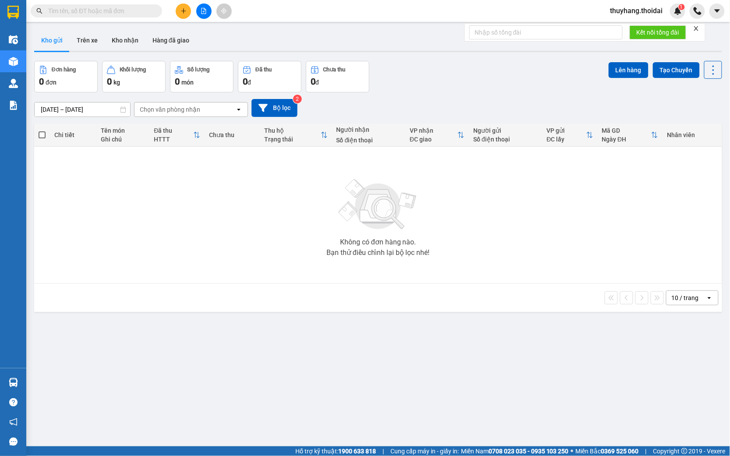
click at [107, 14] on input "text" at bounding box center [99, 11] width 103 height 10
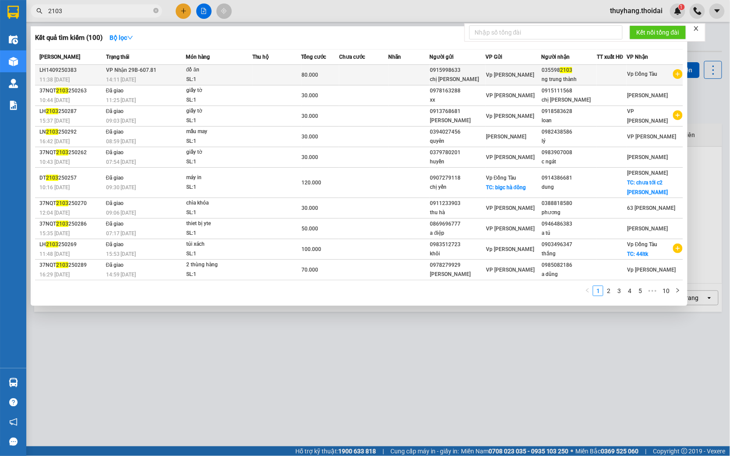
type input "2103"
click at [237, 81] on div "SL: 1" at bounding box center [219, 80] width 66 height 10
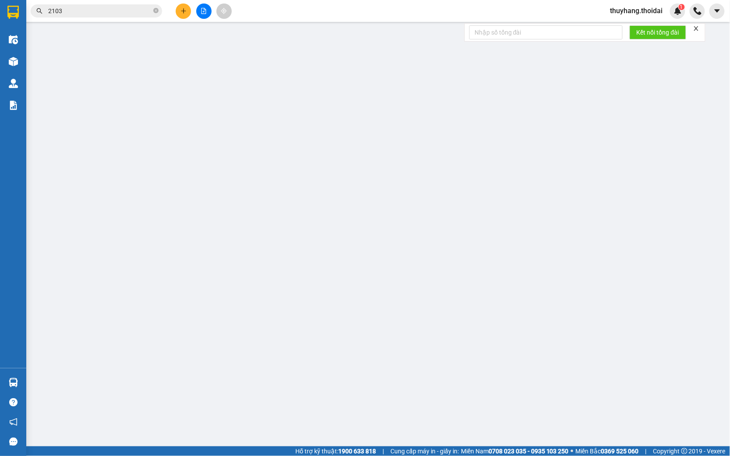
type input "0915998633"
type input "chị [PERSON_NAME]"
type input "0355982103"
type input "ng trung thành"
type input "80.000"
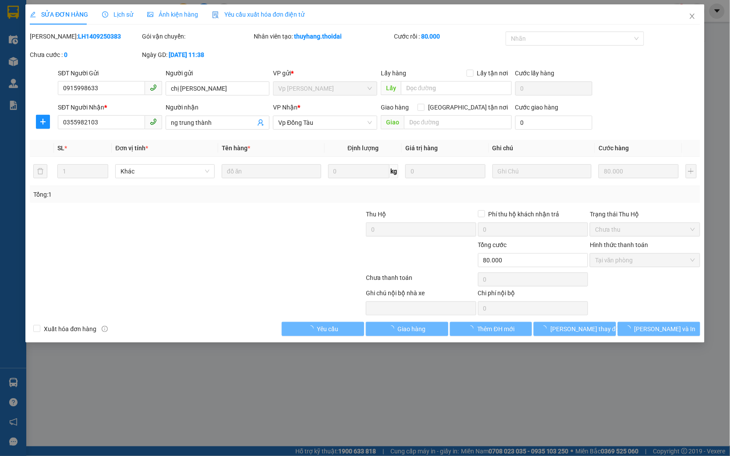
click at [114, 16] on span "Lịch sử" at bounding box center [117, 14] width 31 height 7
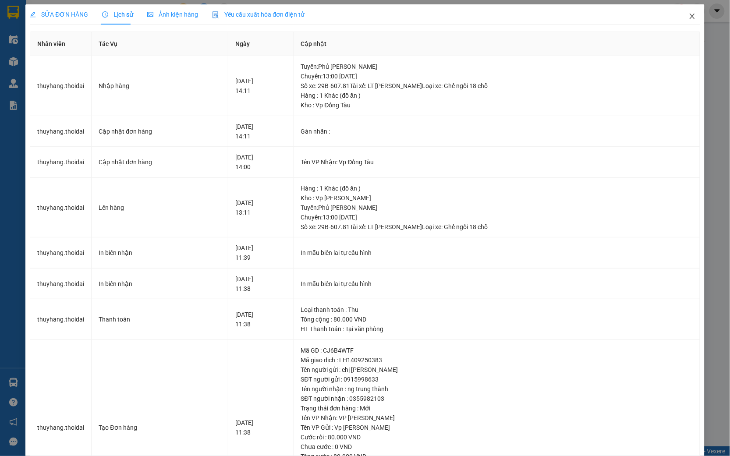
click at [689, 15] on icon "close" at bounding box center [692, 16] width 7 height 7
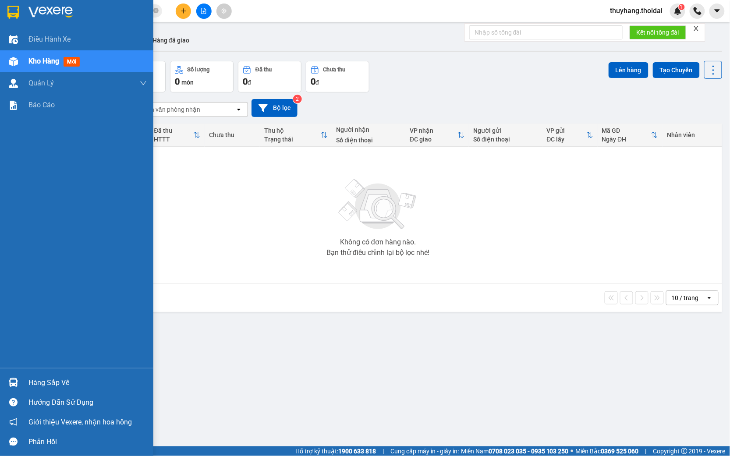
drag, startPoint x: 33, startPoint y: 59, endPoint x: 235, endPoint y: 123, distance: 212.1
click at [34, 60] on span "Kho hàng" at bounding box center [43, 61] width 31 height 8
drag, startPoint x: 85, startPoint y: 377, endPoint x: 181, endPoint y: 383, distance: 96.6
click at [85, 377] on div "Hàng sắp về" at bounding box center [87, 383] width 118 height 13
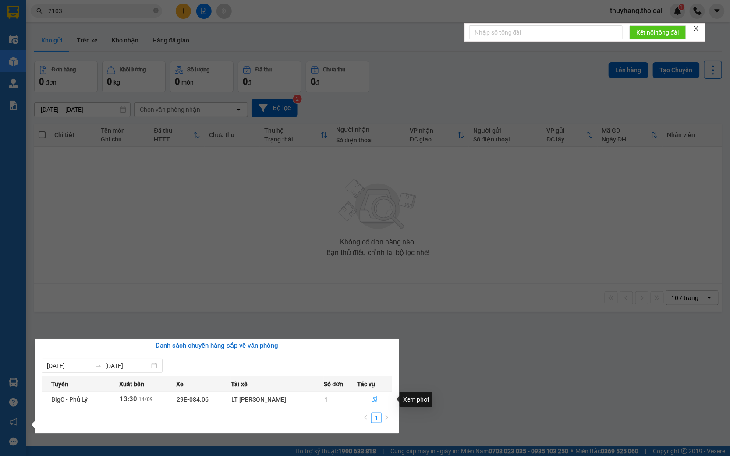
click at [378, 400] on button "button" at bounding box center [375, 400] width 34 height 14
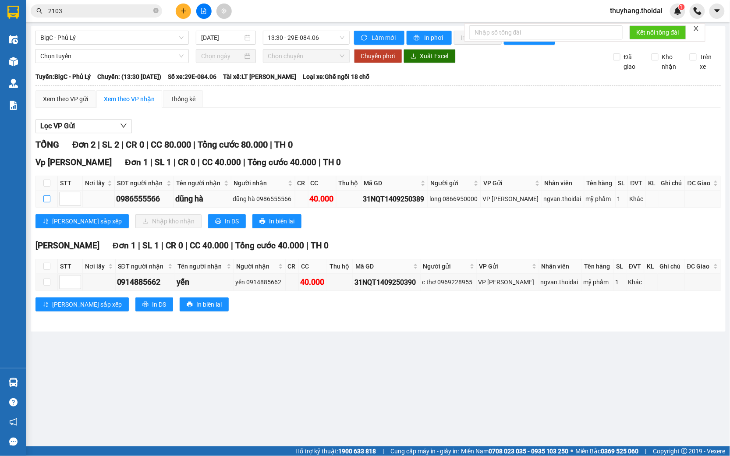
click at [46, 203] on input "checkbox" at bounding box center [46, 199] width 7 height 7
checkbox input "true"
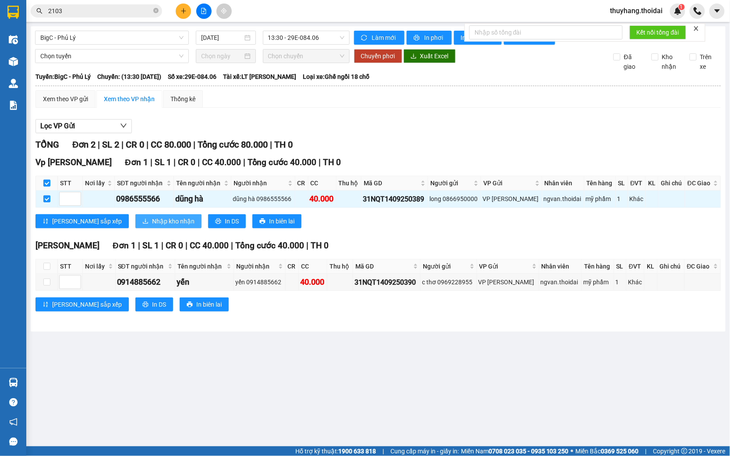
click at [152, 226] on span "Nhập kho nhận" at bounding box center [173, 222] width 43 height 10
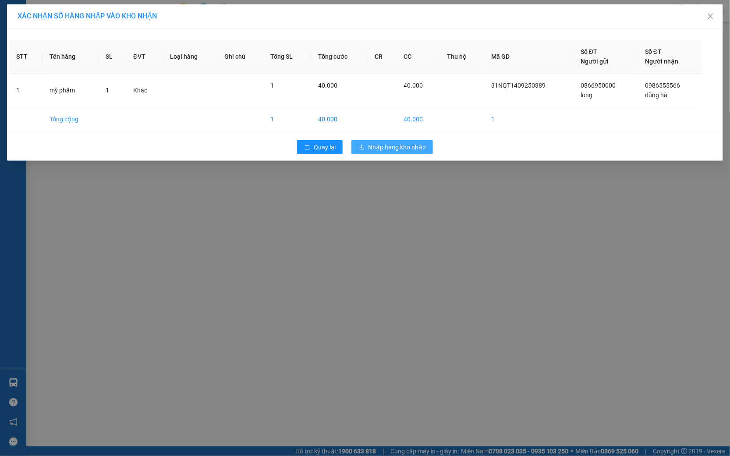
click at [415, 146] on span "Nhập hàng kho nhận" at bounding box center [397, 147] width 58 height 10
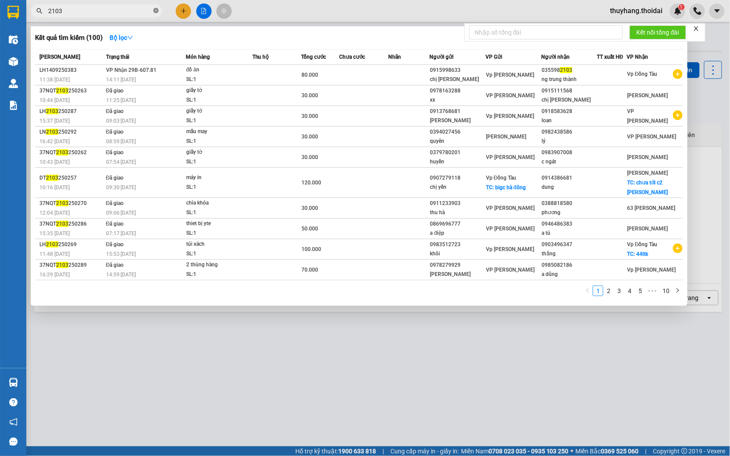
click at [156, 7] on span at bounding box center [155, 11] width 5 height 8
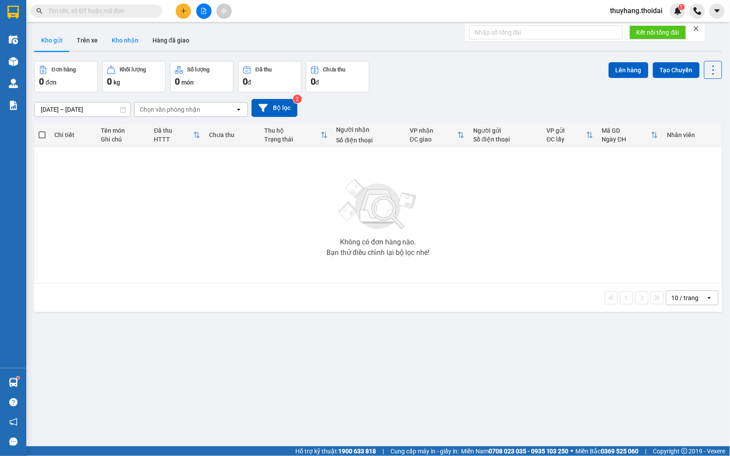
click at [111, 40] on button "Kho nhận" at bounding box center [125, 40] width 41 height 21
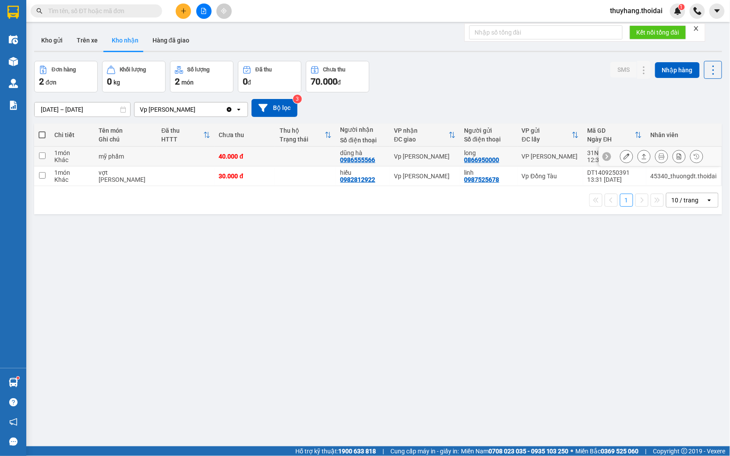
click at [275, 160] on td at bounding box center [305, 157] width 61 height 20
checkbox input "true"
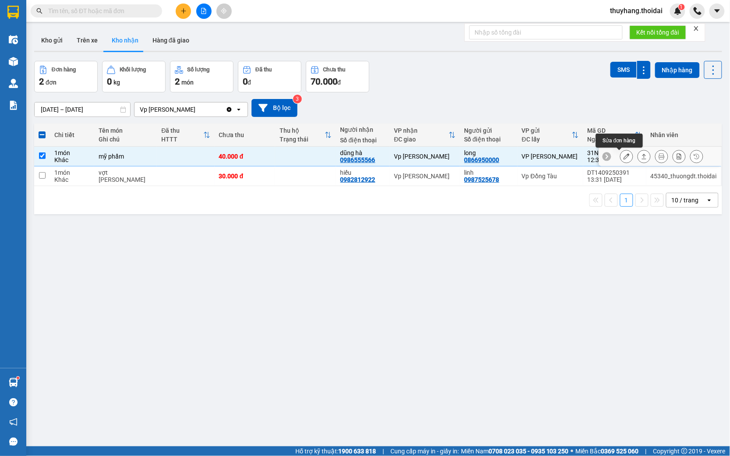
click at [624, 157] on icon at bounding box center [627, 156] width 6 height 6
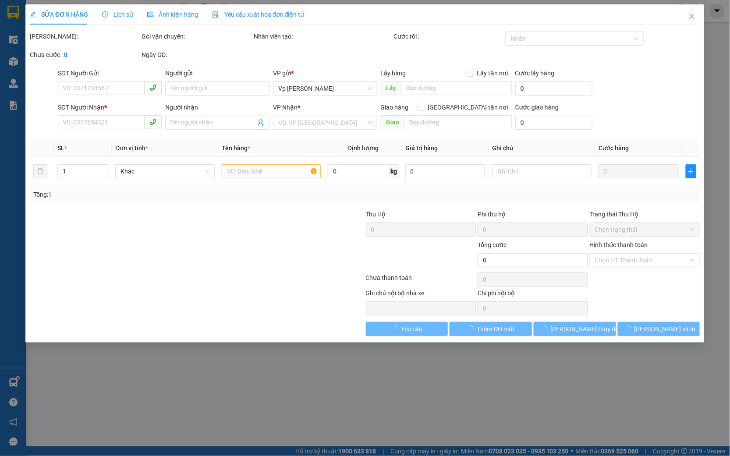
type input "0866950000"
type input "long"
type input "0986555566"
type input "dũng hà"
type input "40.000"
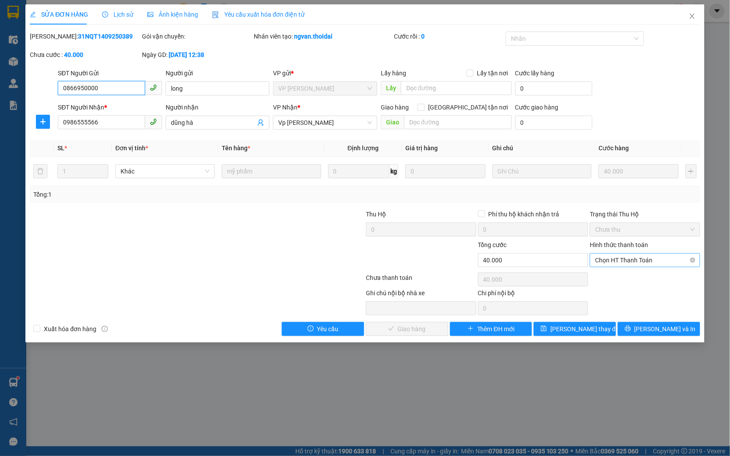
click at [618, 260] on span "Chọn HT Thanh Toán" at bounding box center [645, 260] width 100 height 13
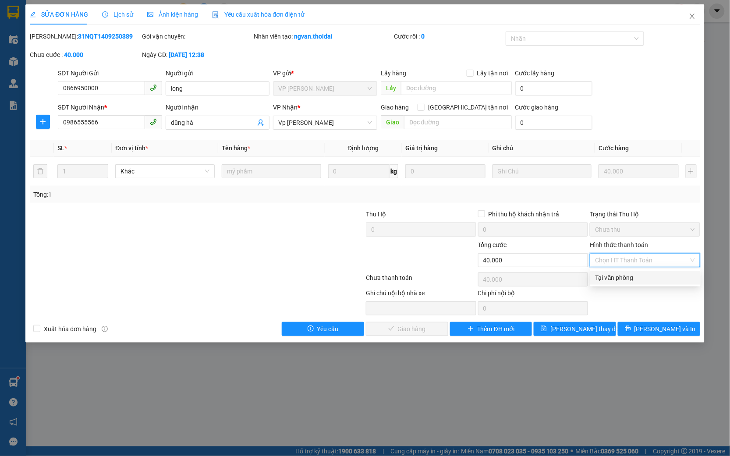
click at [614, 280] on div "Tại văn phòng" at bounding box center [646, 278] width 100 height 10
type input "0"
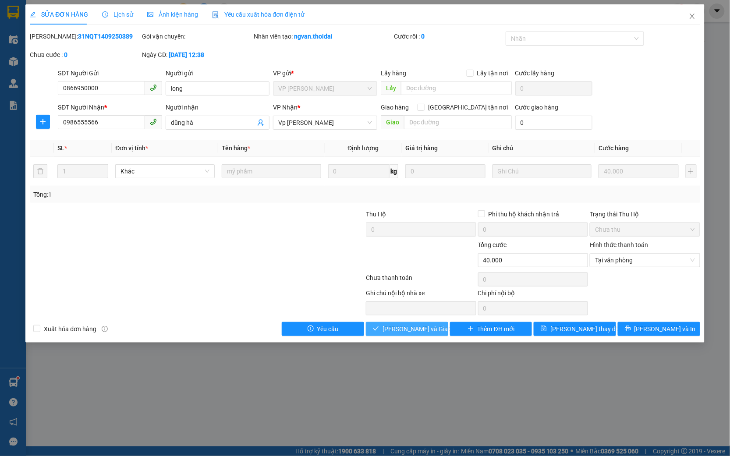
click at [406, 327] on span "[PERSON_NAME] và Giao hàng" at bounding box center [425, 329] width 84 height 10
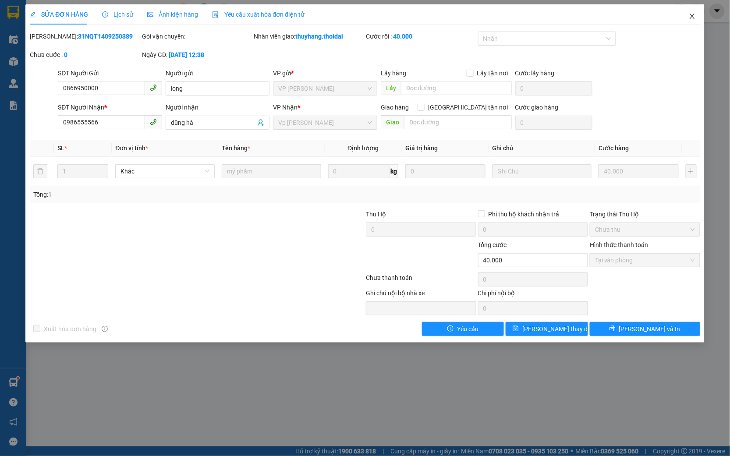
click at [692, 18] on icon "close" at bounding box center [692, 16] width 5 height 5
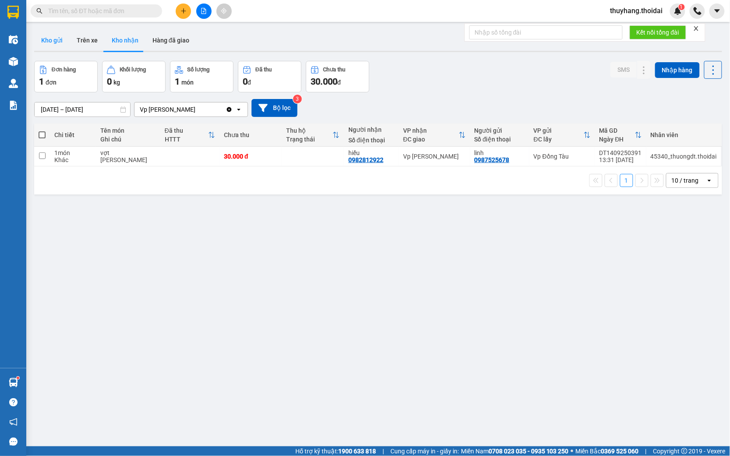
click at [50, 40] on button "Kho gửi" at bounding box center [52, 40] width 36 height 21
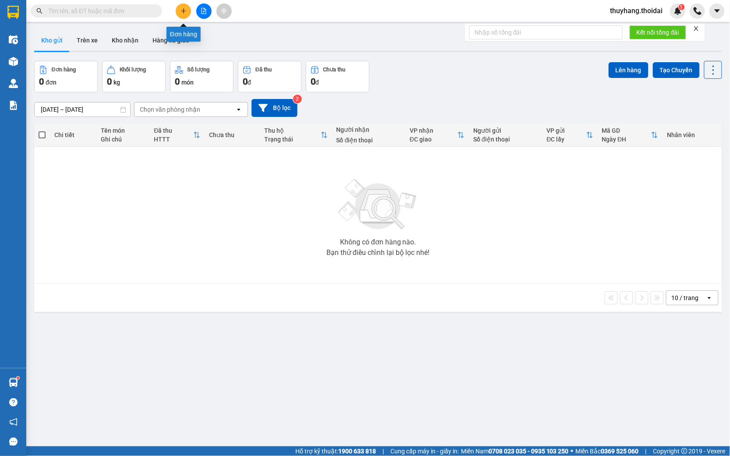
click at [187, 16] on button at bounding box center [183, 11] width 15 height 15
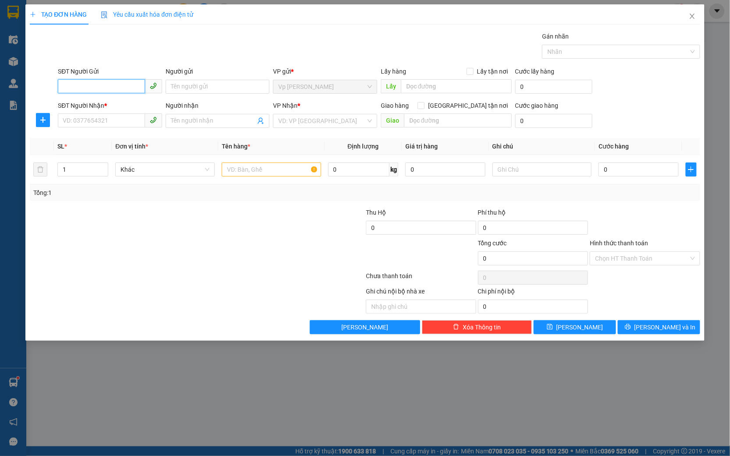
click at [94, 86] on input "SĐT Người Gửi" at bounding box center [101, 86] width 87 height 14
type input "0916278269"
click at [126, 103] on div "0916278269 - c thủy" at bounding box center [110, 105] width 94 height 10
type input "c thủy"
type input "0916278269"
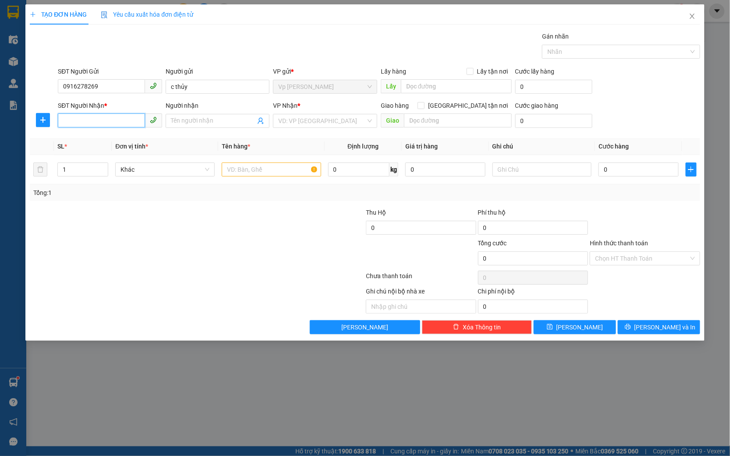
click at [125, 124] on input "SĐT Người Nhận *" at bounding box center [101, 121] width 87 height 14
click at [125, 136] on div "0834527598 - lan anh" at bounding box center [110, 139] width 94 height 10
type input "0834527598"
type input "lan anh"
click at [273, 158] on td at bounding box center [271, 169] width 107 height 29
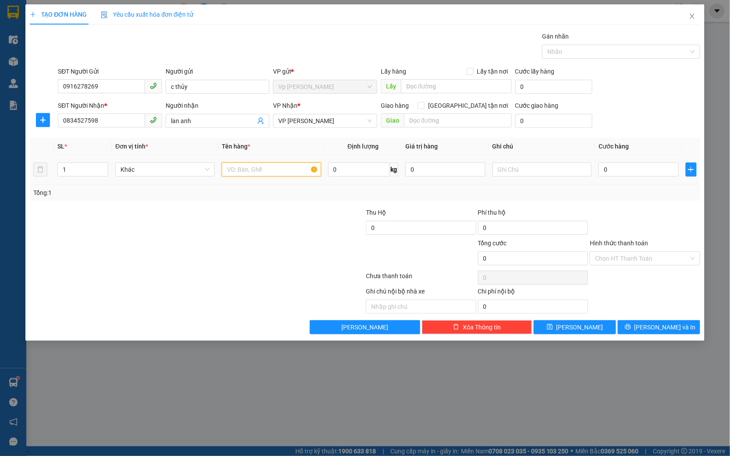
click at [284, 169] on input "text" at bounding box center [272, 170] width 100 height 14
type input "d"
type input "đồ ăn"
click at [617, 168] on input "0" at bounding box center [639, 170] width 80 height 14
type input "5"
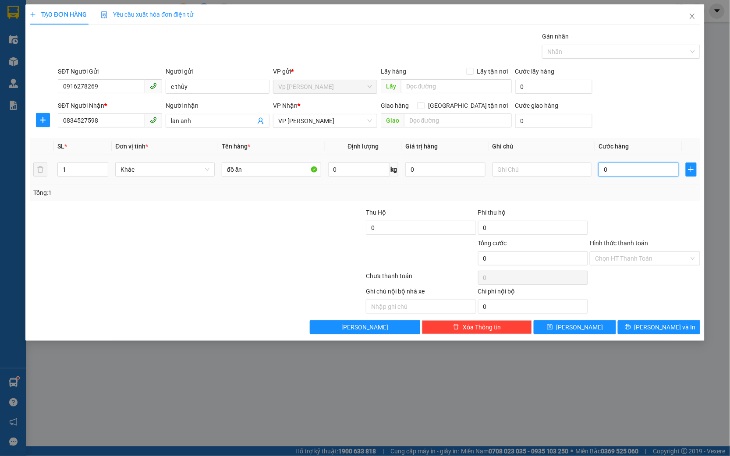
type input "5"
type input "50"
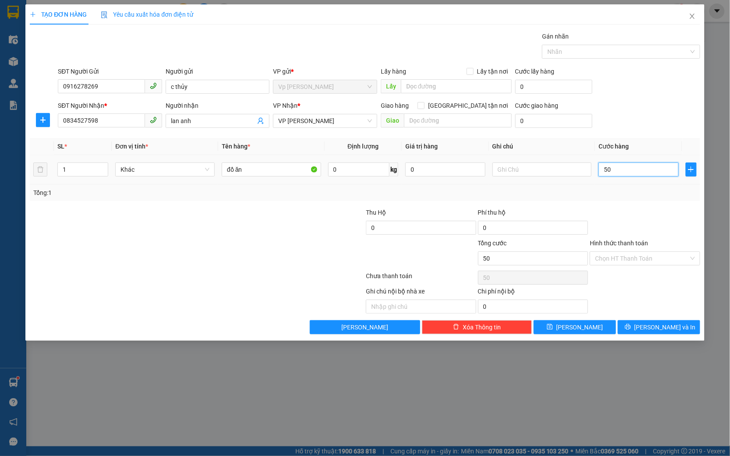
type input "500"
type input "5.000"
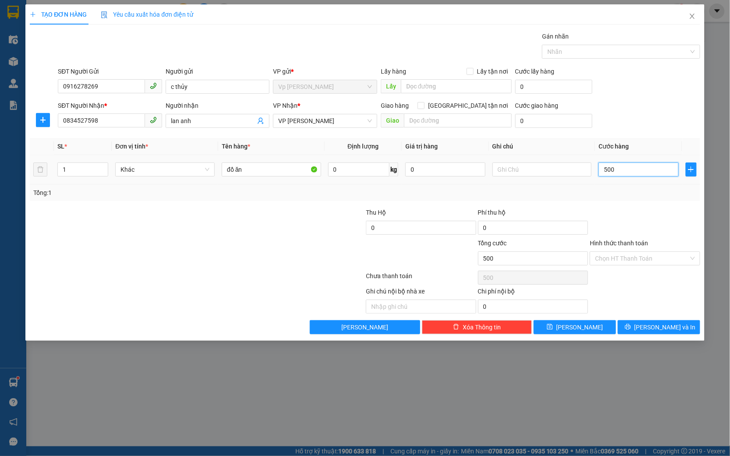
type input "5.000"
type input "50.000"
type input "500.000"
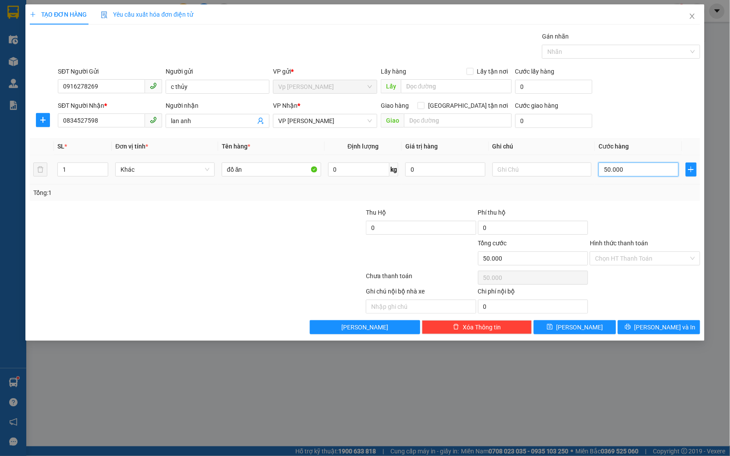
type input "500.000"
type input "50.000"
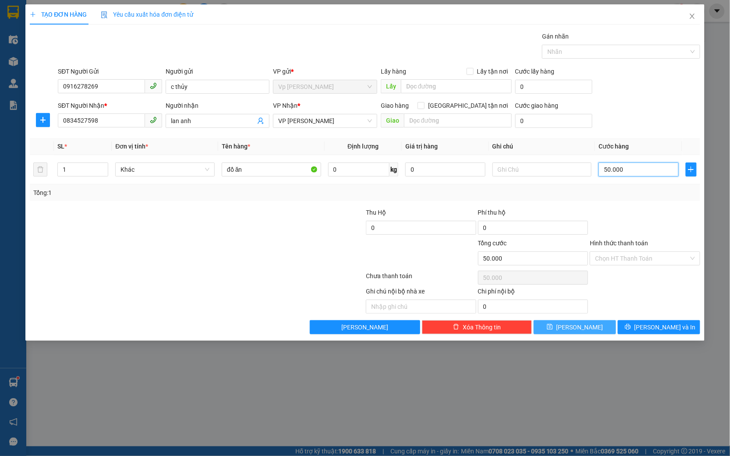
type input "50.000"
click at [560, 327] on button "Lưu" at bounding box center [575, 327] width 82 height 14
type input "0"
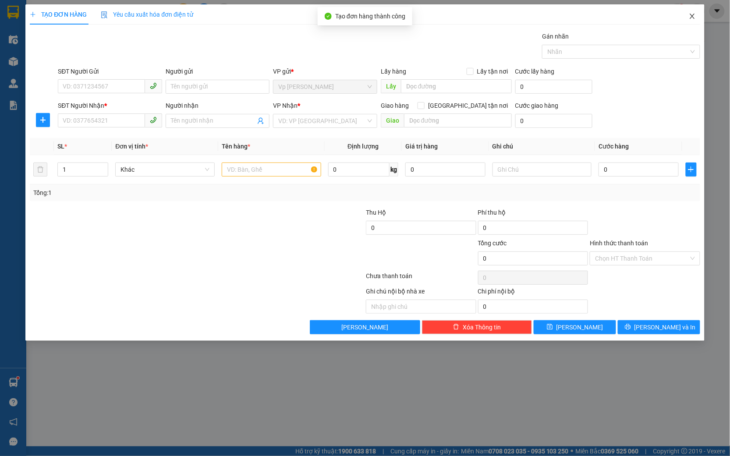
click at [688, 16] on span "Close" at bounding box center [692, 16] width 25 height 25
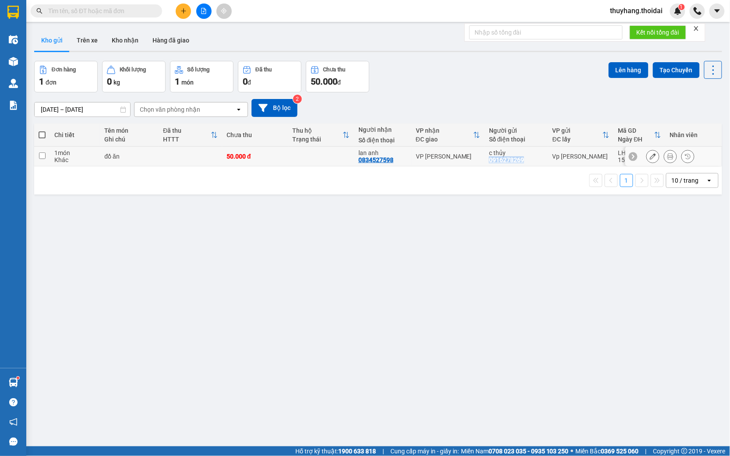
drag, startPoint x: 487, startPoint y: 163, endPoint x: 521, endPoint y: 163, distance: 33.8
click at [521, 163] on div "c thủy 0916278269" at bounding box center [516, 156] width 55 height 14
checkbox input "true"
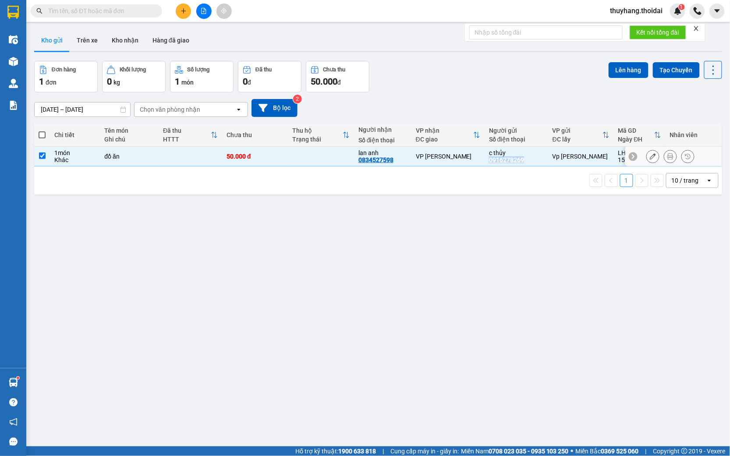
copy div "0916278269"
click at [188, 11] on button at bounding box center [183, 11] width 15 height 15
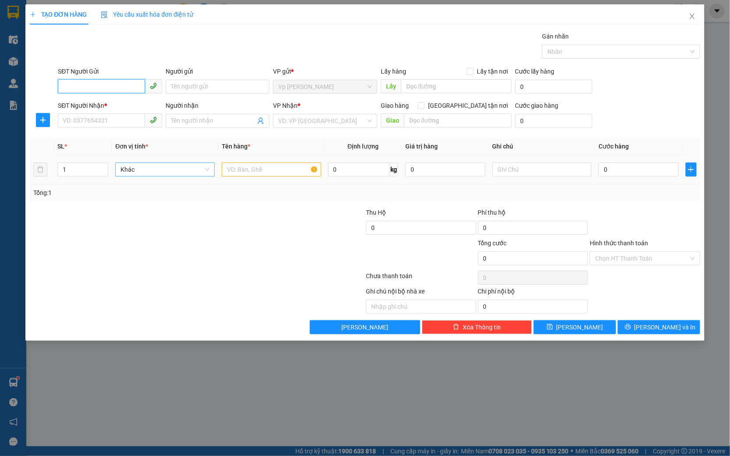
paste input "0916278269"
type input "0916278269"
click at [128, 103] on div "0916278269 - c thủy" at bounding box center [110, 105] width 94 height 10
type input "c thủy"
type input "0916278269"
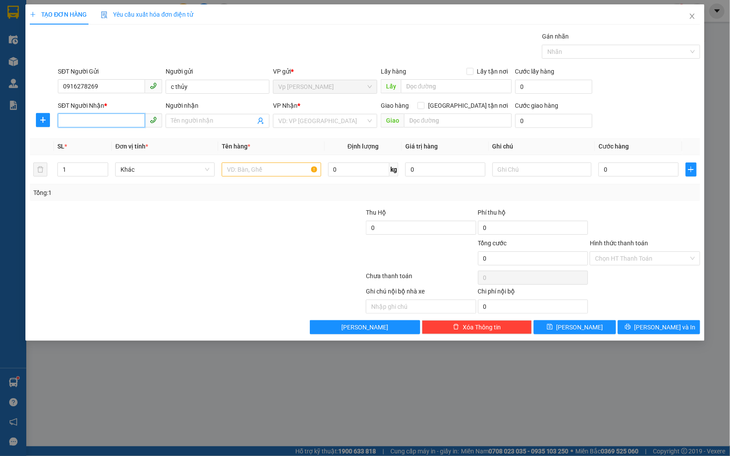
click at [117, 121] on input "SĐT Người Nhận *" at bounding box center [101, 121] width 87 height 14
click at [113, 142] on div "0834527598 - lan anh" at bounding box center [110, 139] width 94 height 10
type input "0834527598"
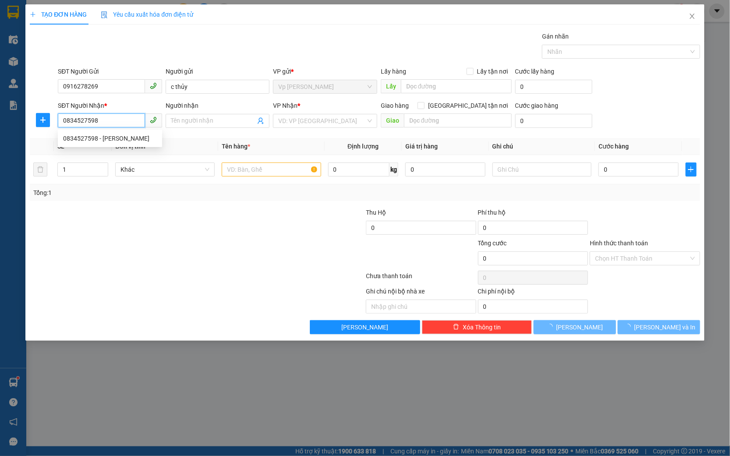
type input "lan anh"
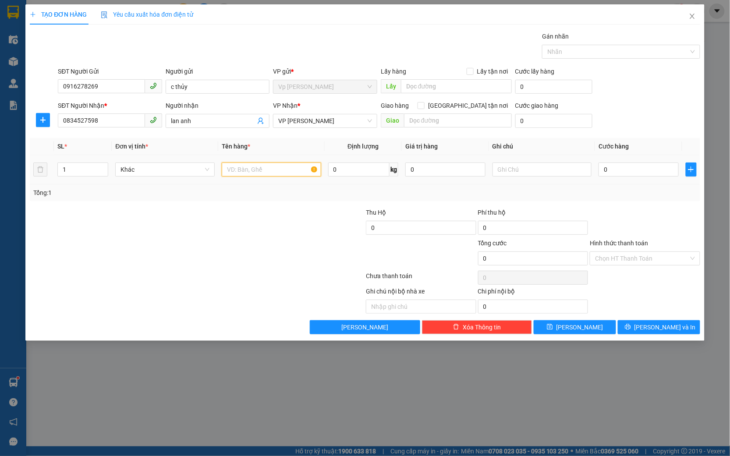
click at [262, 171] on input "text" at bounding box center [272, 170] width 100 height 14
type input "d"
type input "đồ ăn"
click at [638, 171] on input "0" at bounding box center [639, 170] width 80 height 14
type input "3"
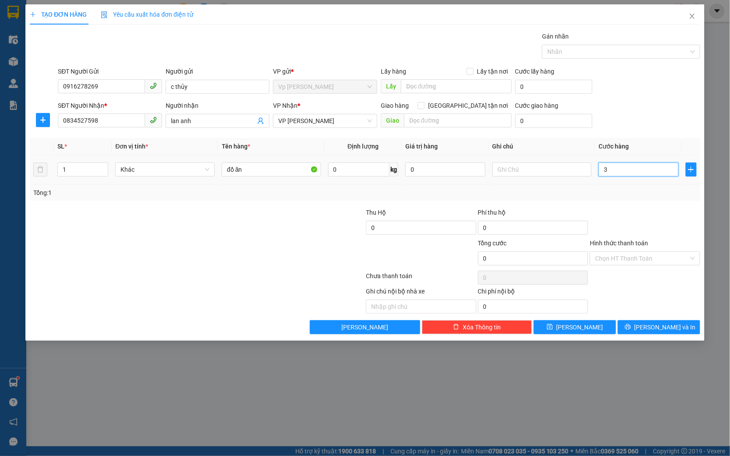
type input "3"
type input "30"
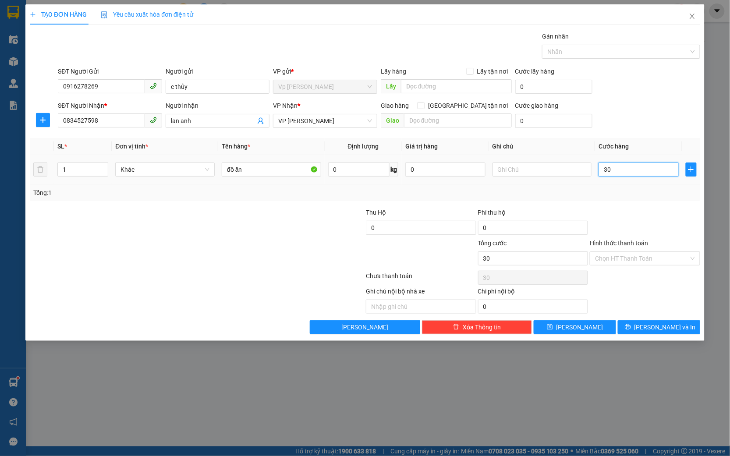
type input "300"
type input "3.000"
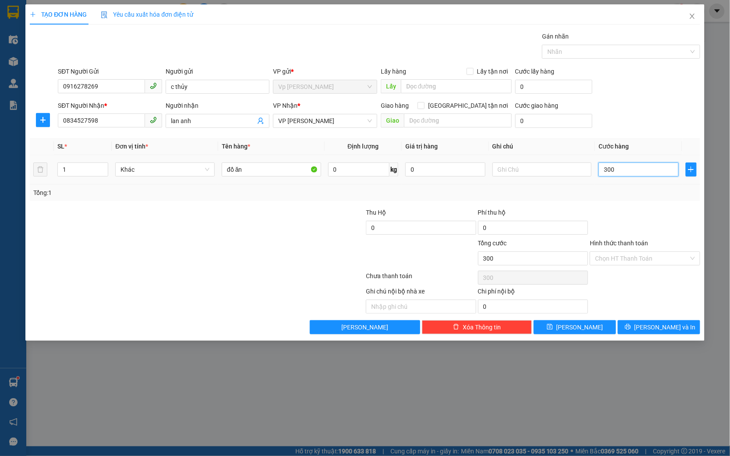
type input "3.000"
type input "30.000"
type input "3.000"
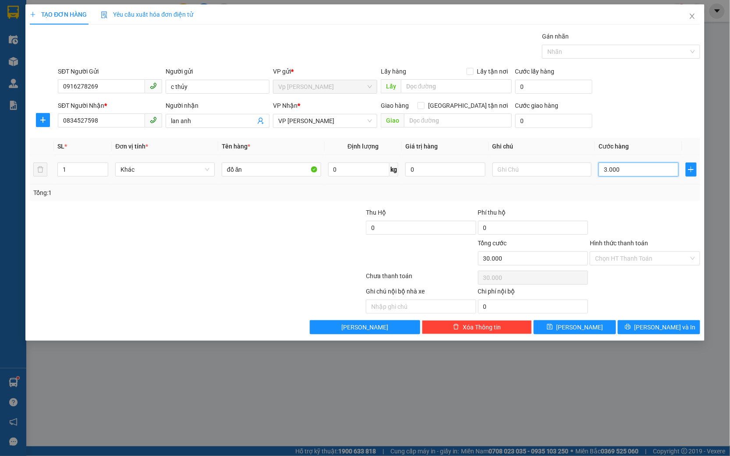
type input "3.000"
type input "30"
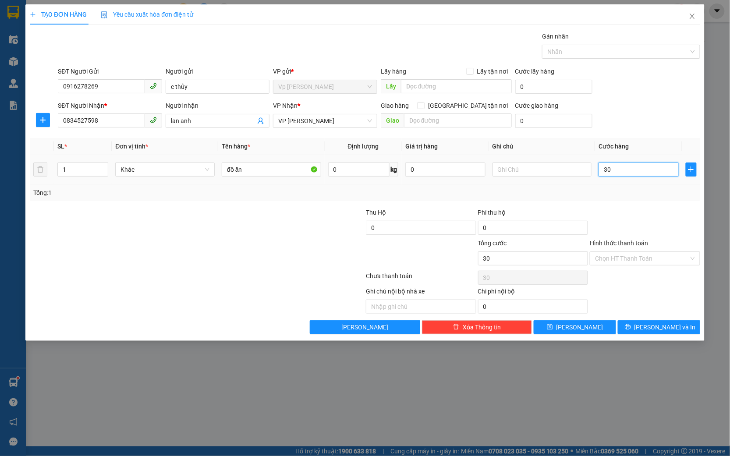
type input "3"
type input "0"
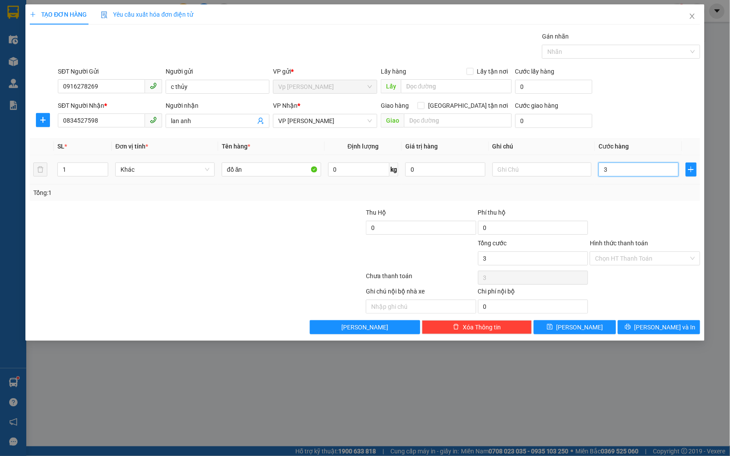
type input "0"
type input "20"
